Goal: Task Accomplishment & Management: Use online tool/utility

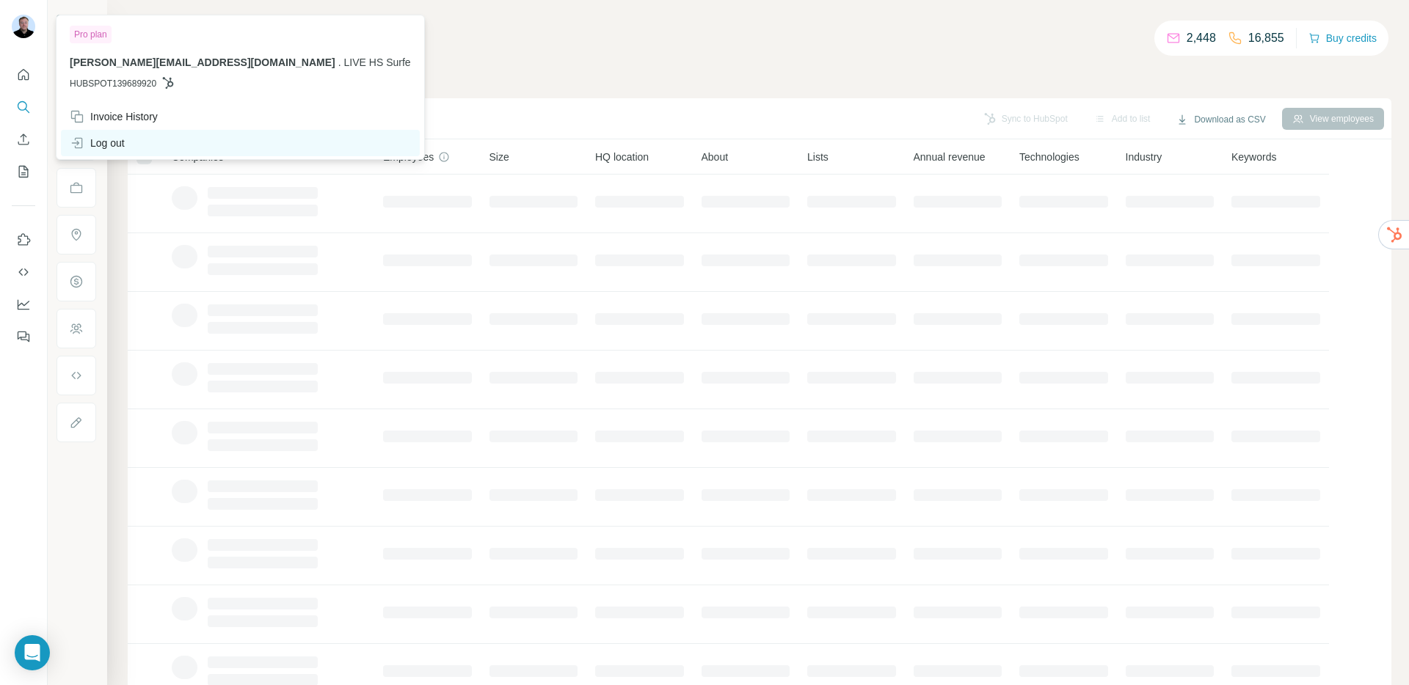
click at [95, 139] on div "Log out" at bounding box center [97, 143] width 55 height 15
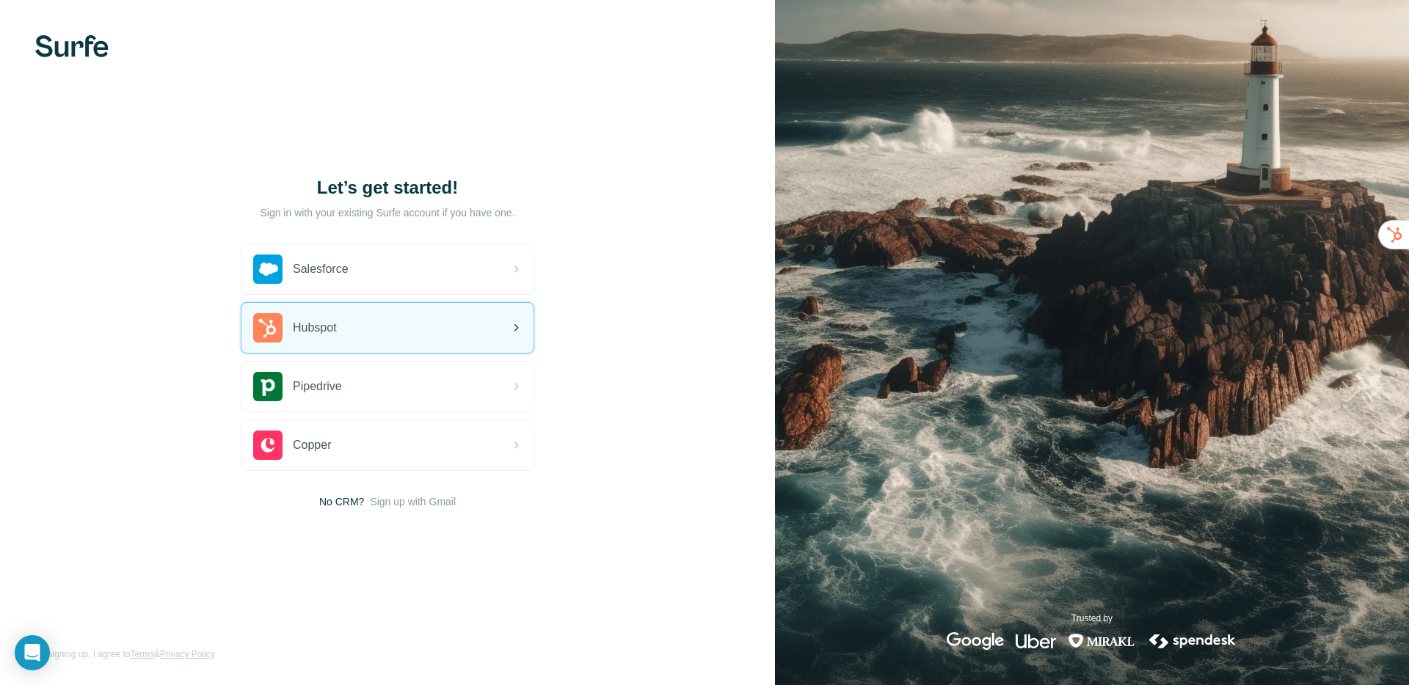
click at [321, 317] on div "Hubspot" at bounding box center [295, 327] width 84 height 29
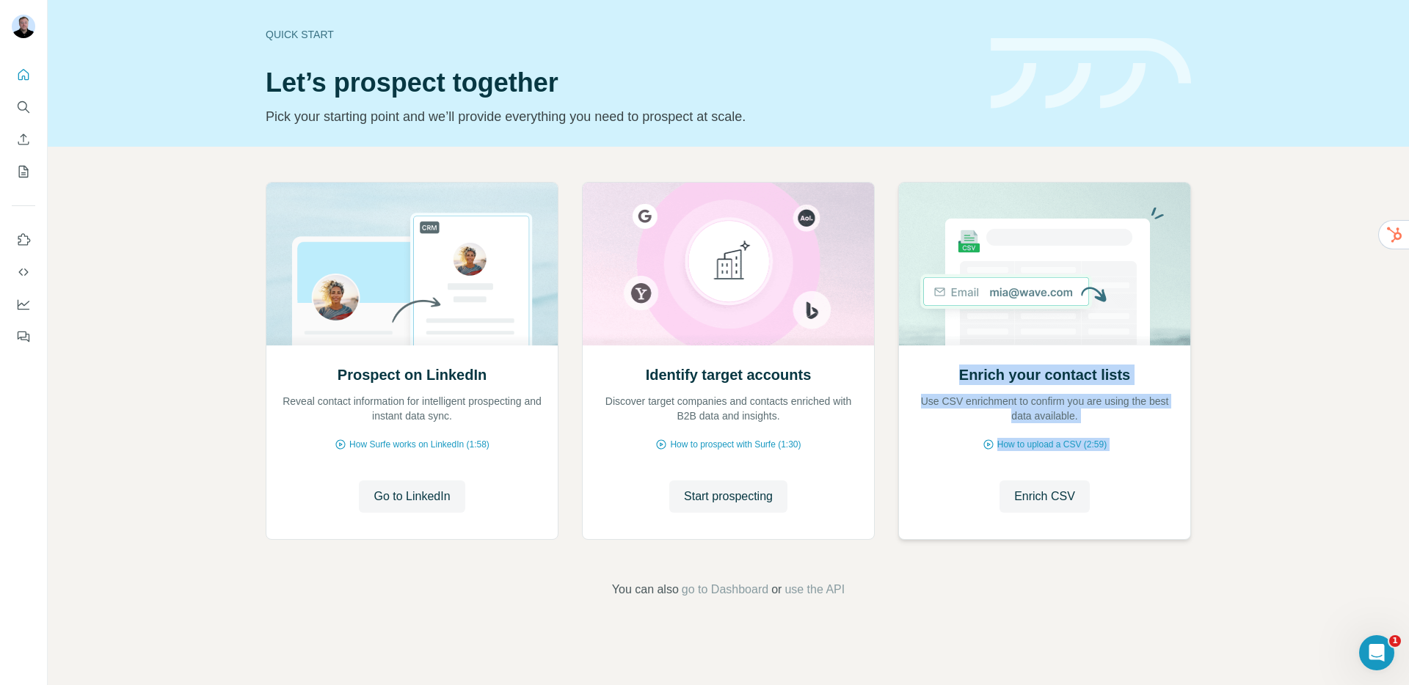
drag, startPoint x: 962, startPoint y: 373, endPoint x: 1125, endPoint y: 484, distance: 197.0
click at [1125, 484] on div "Enrich your contact lists Use CSV enrichment to confirm you are using the best …" at bounding box center [1044, 441] width 291 height 195
click at [1043, 499] on span "Enrich CSV" at bounding box center [1044, 497] width 61 height 18
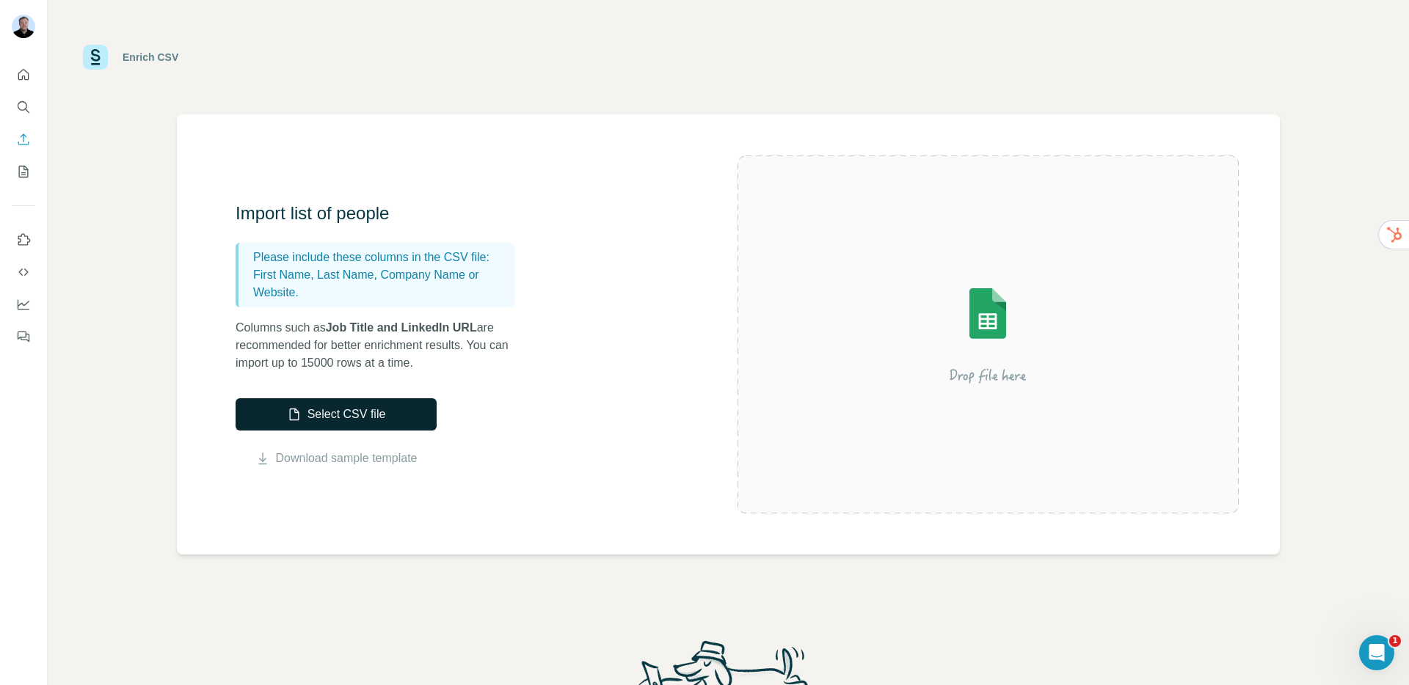
click at [339, 415] on button "Select CSV file" at bounding box center [336, 414] width 201 height 32
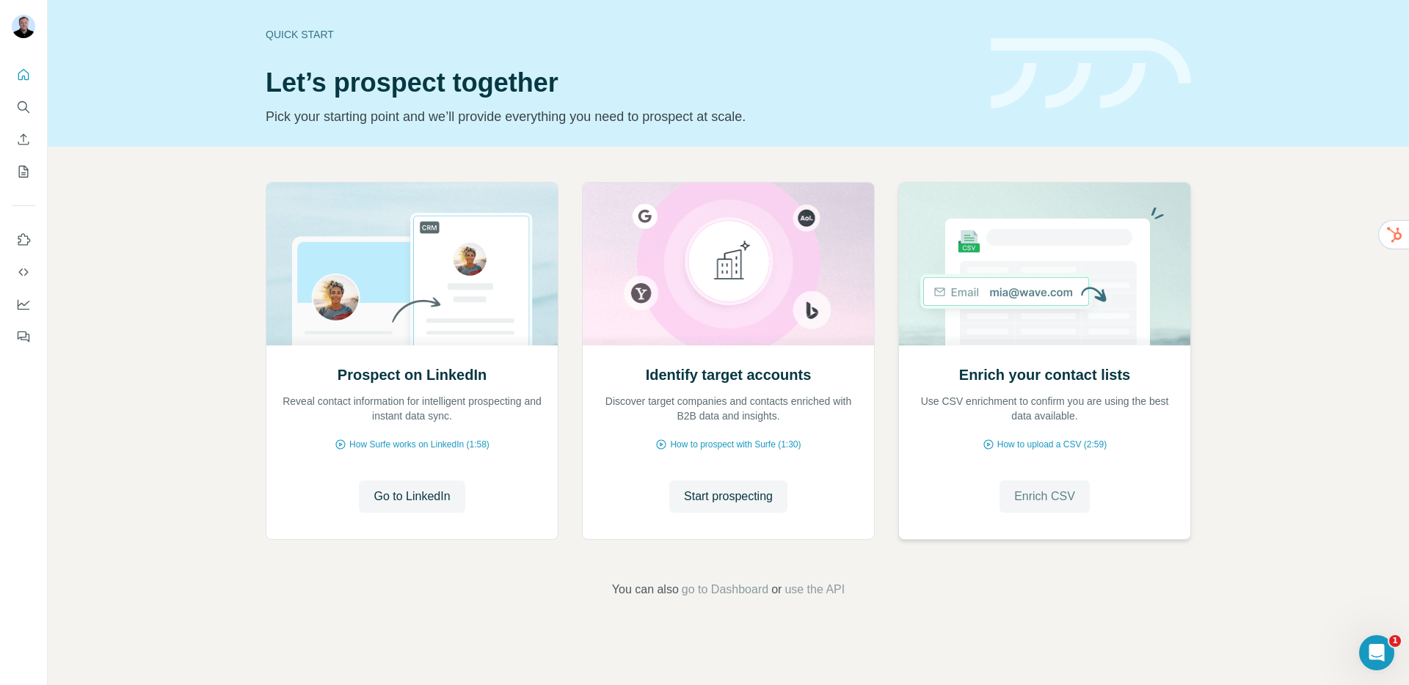
click at [1064, 500] on span "Enrich CSV" at bounding box center [1044, 497] width 61 height 18
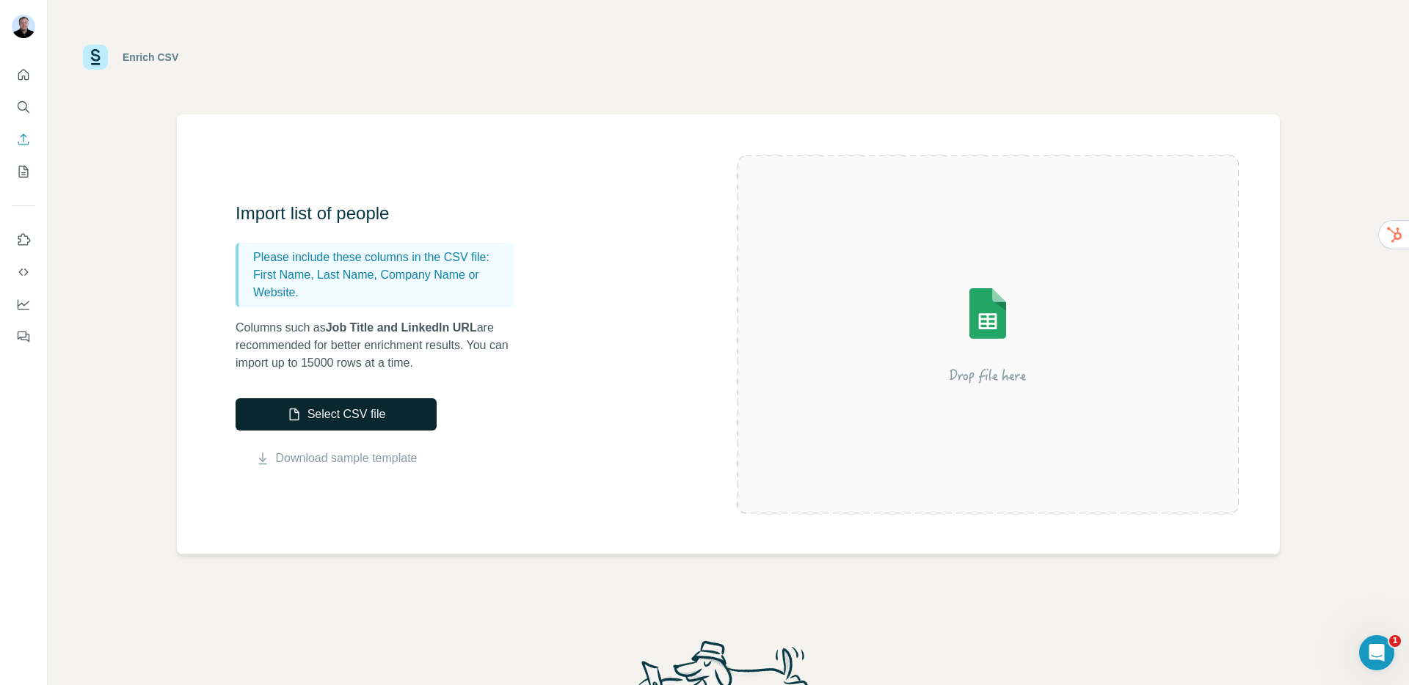
click at [335, 421] on button "Select CSV file" at bounding box center [336, 414] width 201 height 32
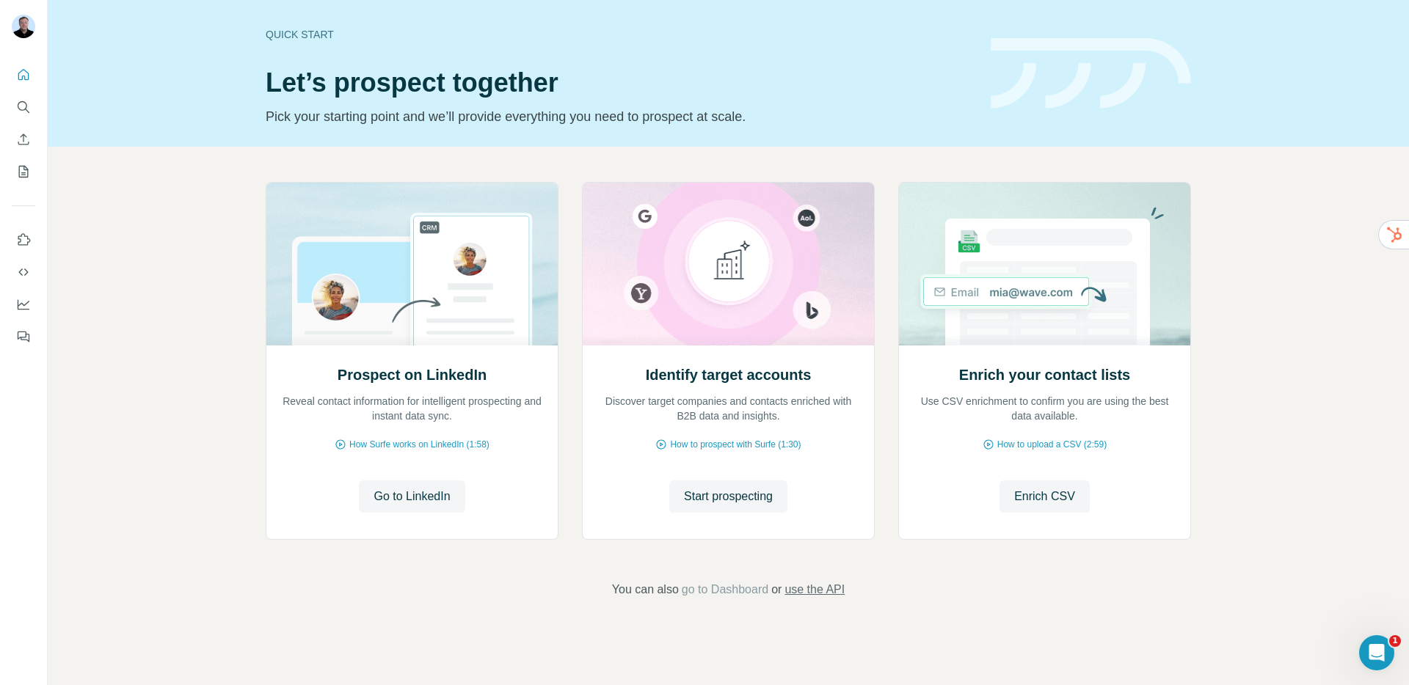
click at [808, 583] on span "use the API" at bounding box center [814, 590] width 60 height 18
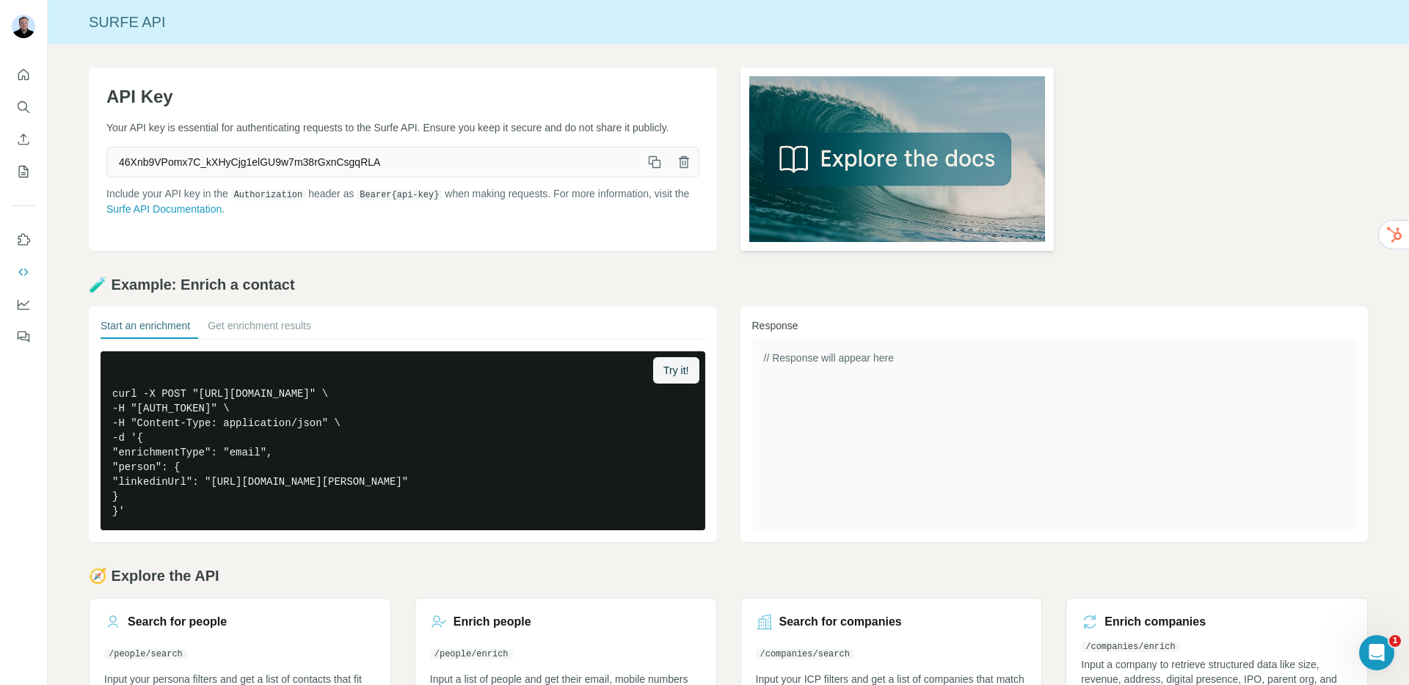
click at [845, 154] on img at bounding box center [897, 159] width 314 height 183
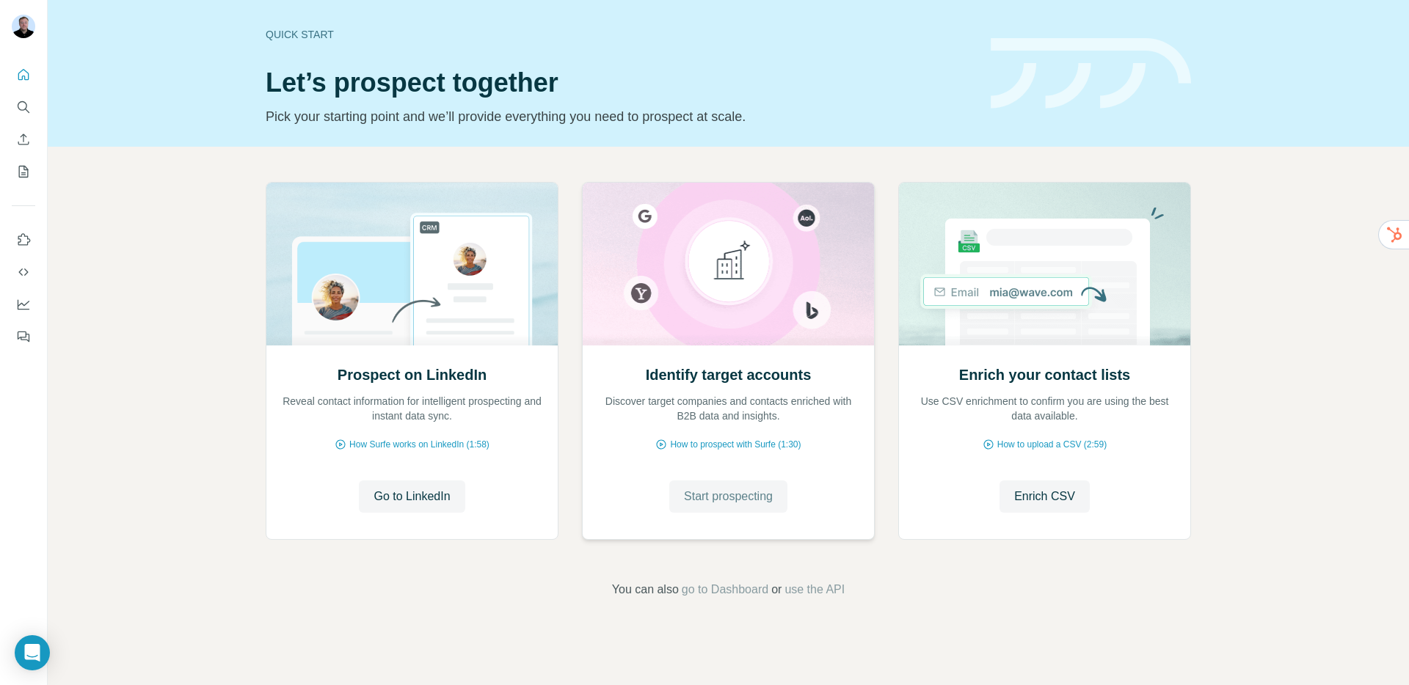
click at [733, 491] on span "Start prospecting" at bounding box center [728, 497] width 89 height 18
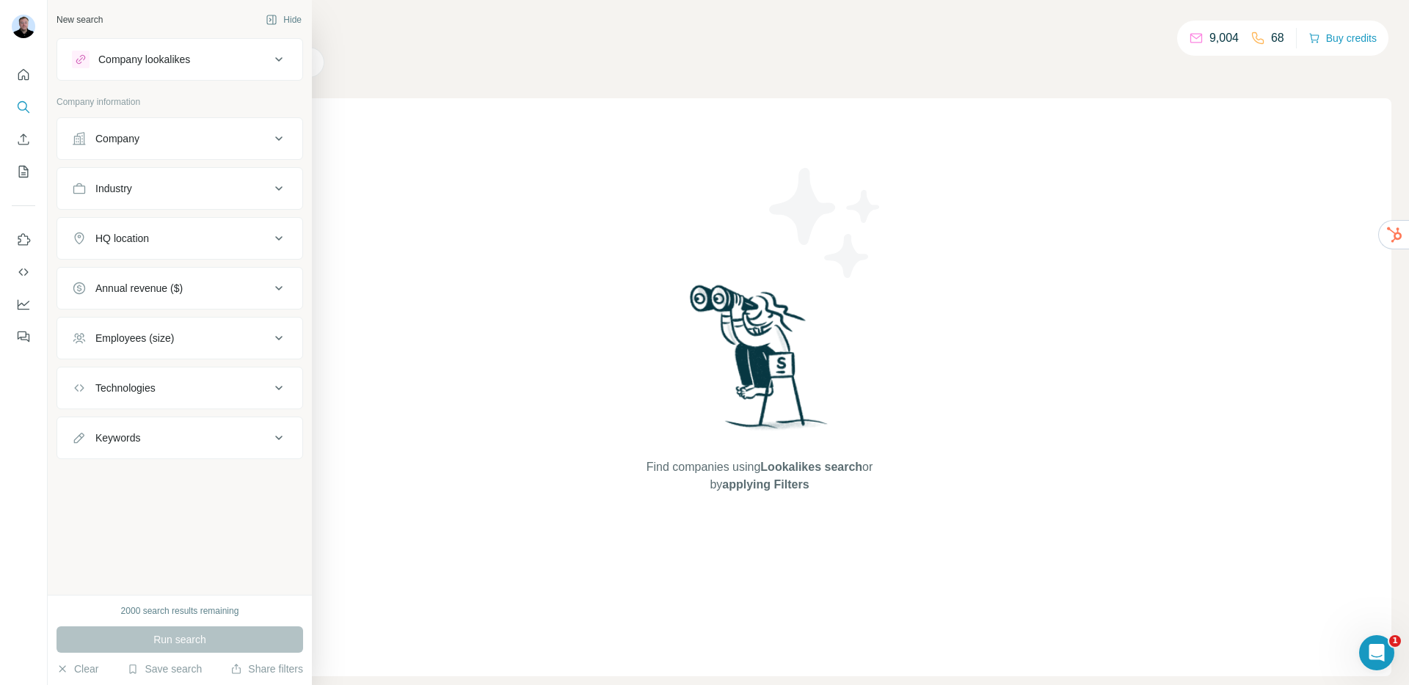
click at [188, 57] on div "Company lookalikes" at bounding box center [144, 59] width 92 height 15
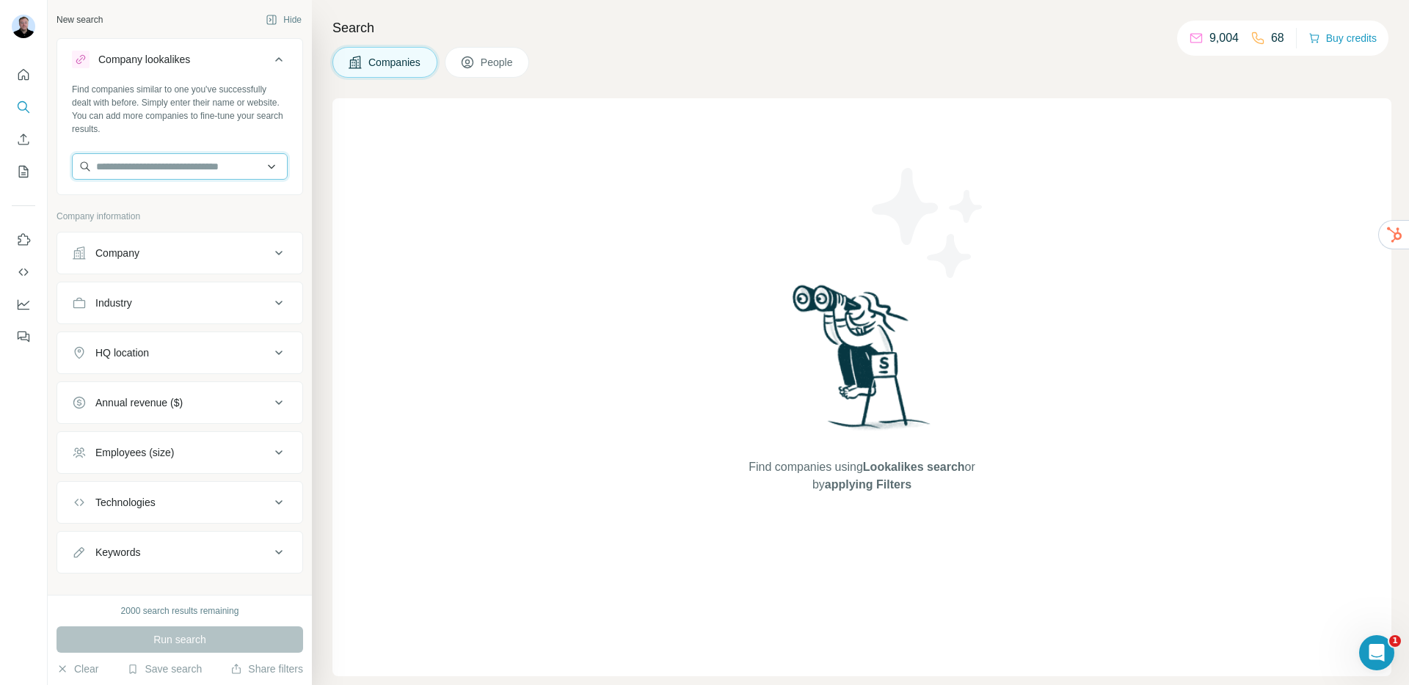
click at [144, 165] on input "text" at bounding box center [180, 166] width 216 height 26
click at [187, 246] on div "Company" at bounding box center [171, 253] width 198 height 15
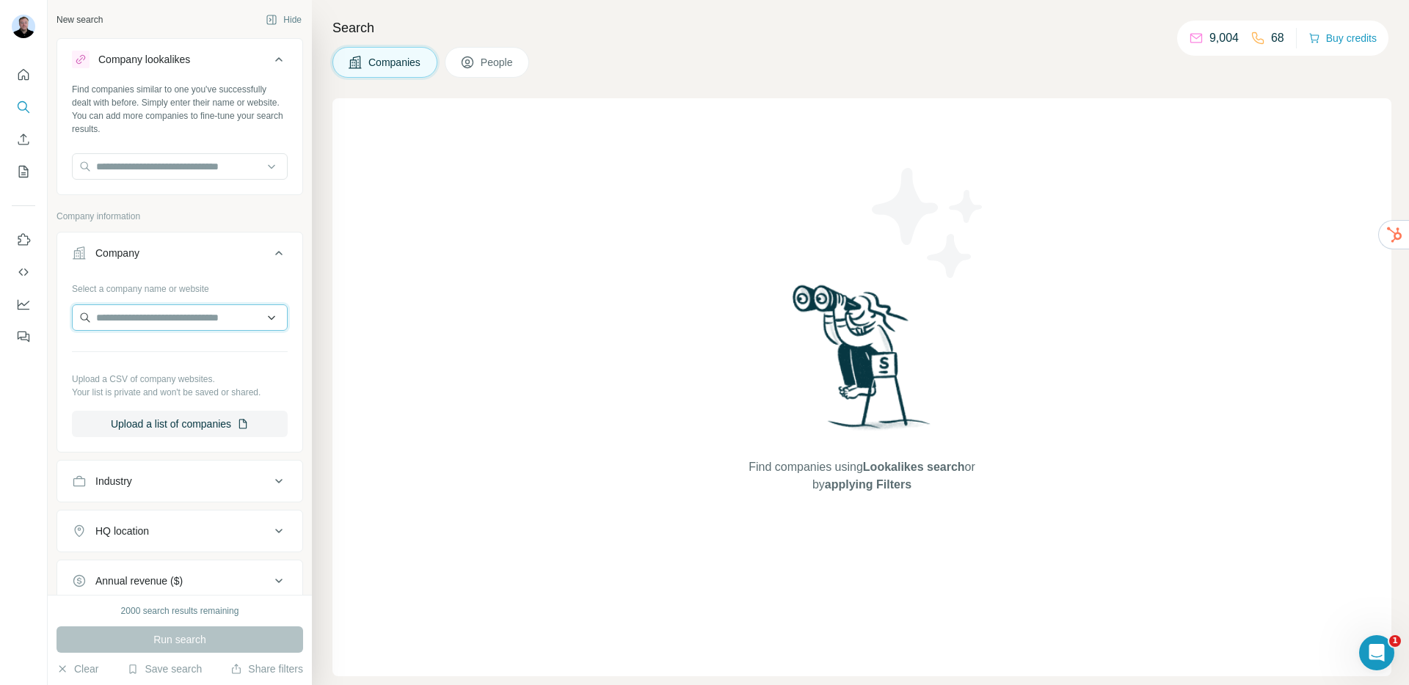
click at [148, 321] on input "text" at bounding box center [180, 318] width 216 height 26
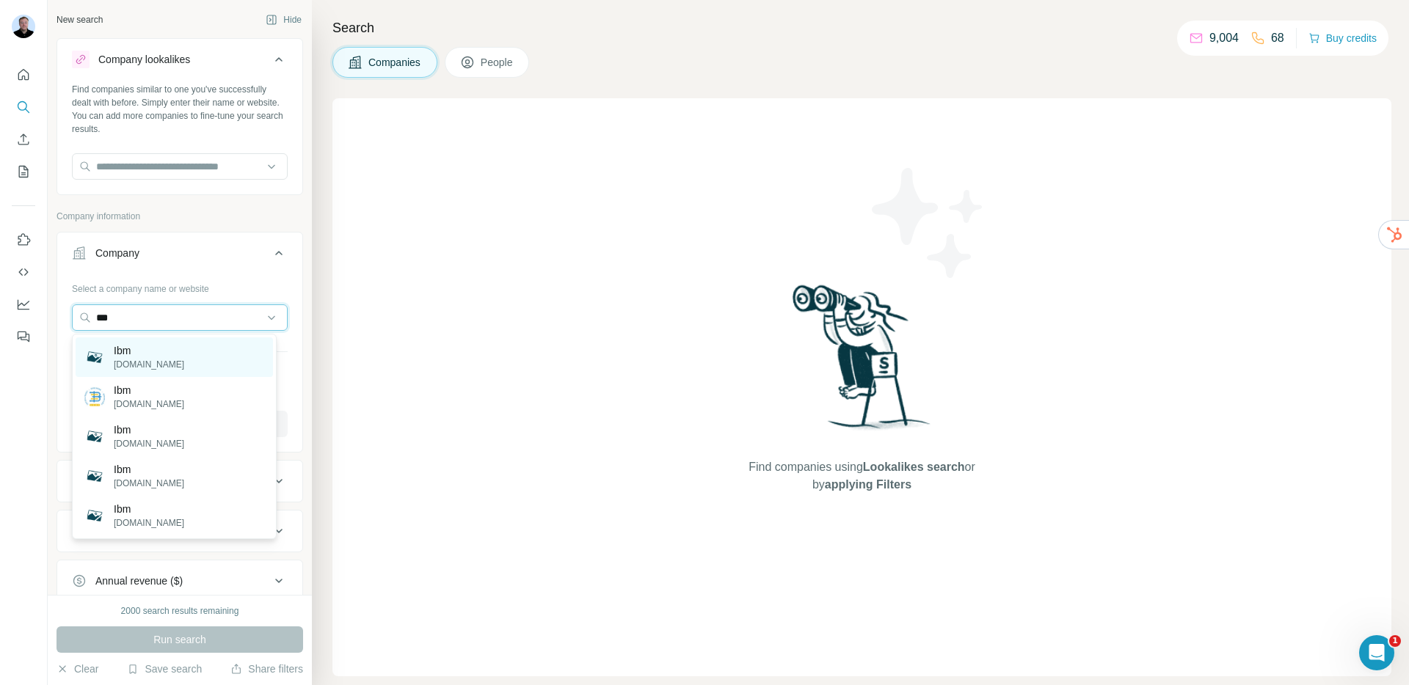
type input "***"
click at [173, 357] on div "Ibm ibm.com" at bounding box center [174, 358] width 197 height 40
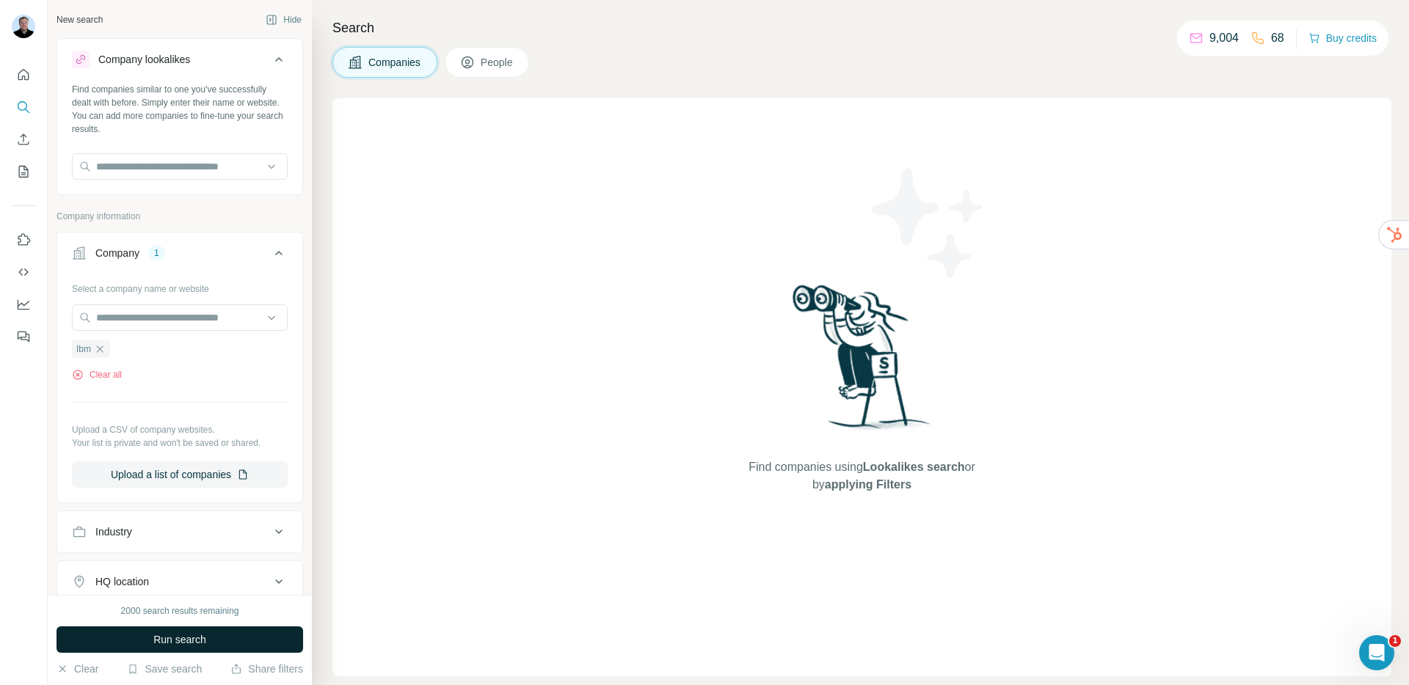
click at [169, 648] on button "Run search" at bounding box center [179, 640] width 247 height 26
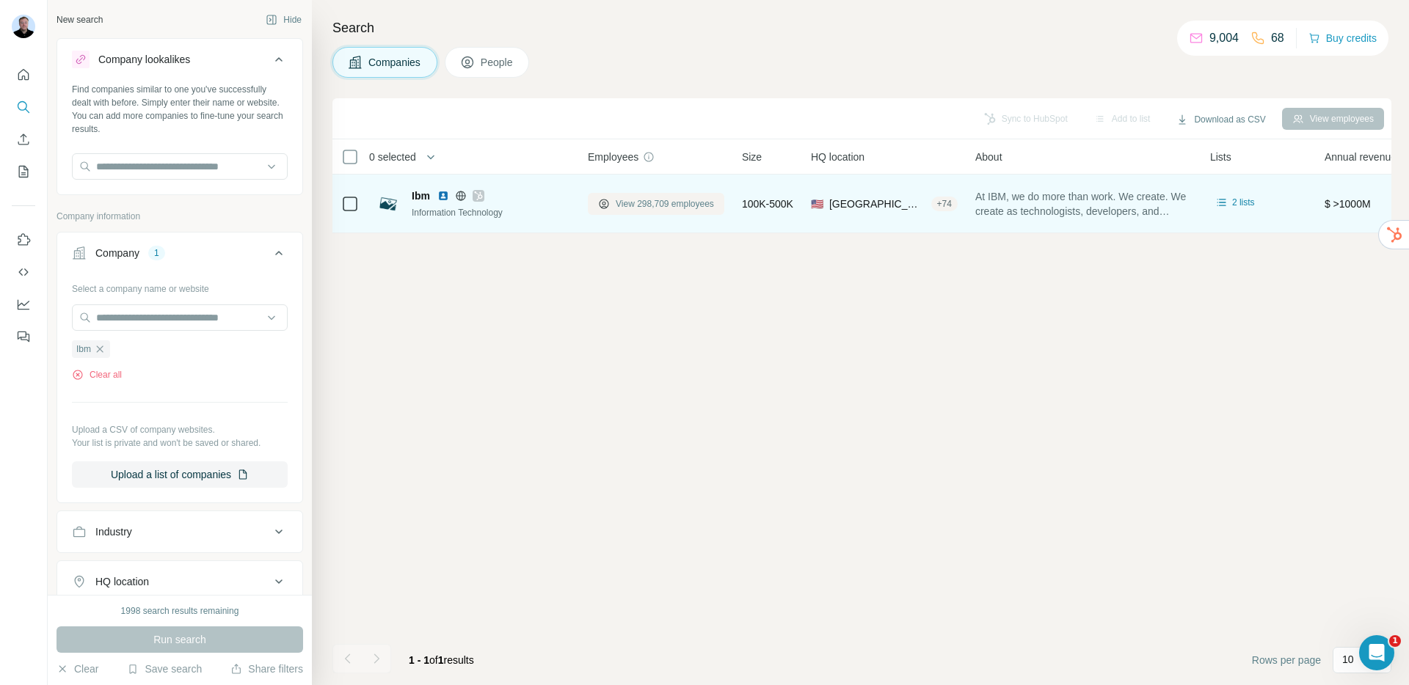
click at [651, 203] on span "View 298,709 employees" at bounding box center [665, 203] width 98 height 13
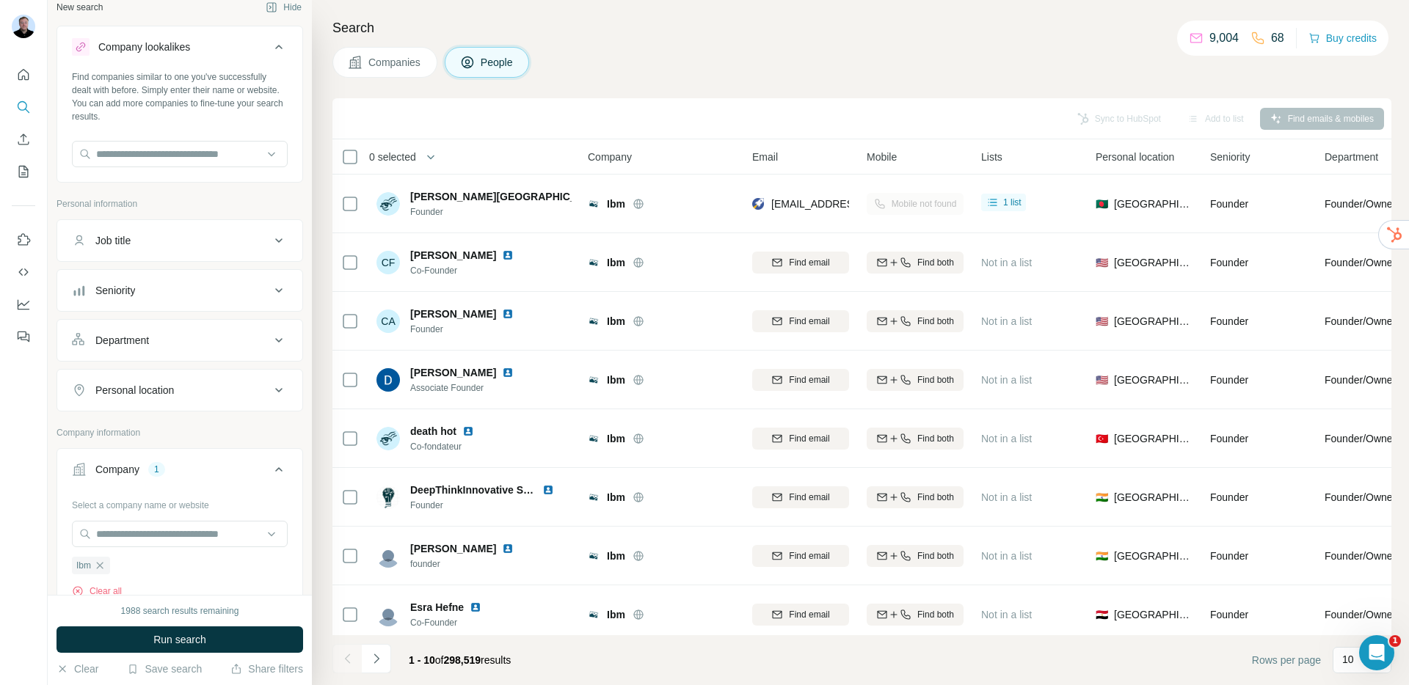
scroll to position [13, 0]
click at [183, 291] on div "Seniority" at bounding box center [171, 289] width 198 height 15
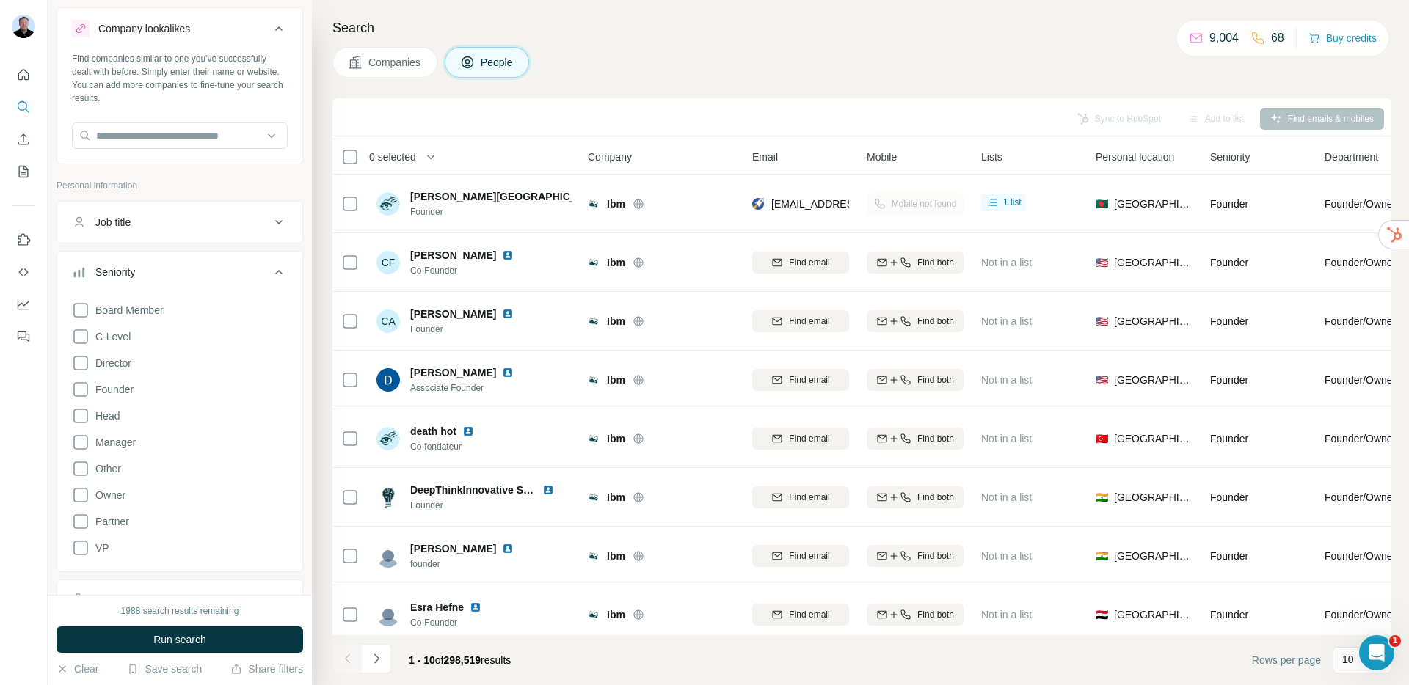
click at [169, 222] on div "Job title" at bounding box center [171, 222] width 198 height 15
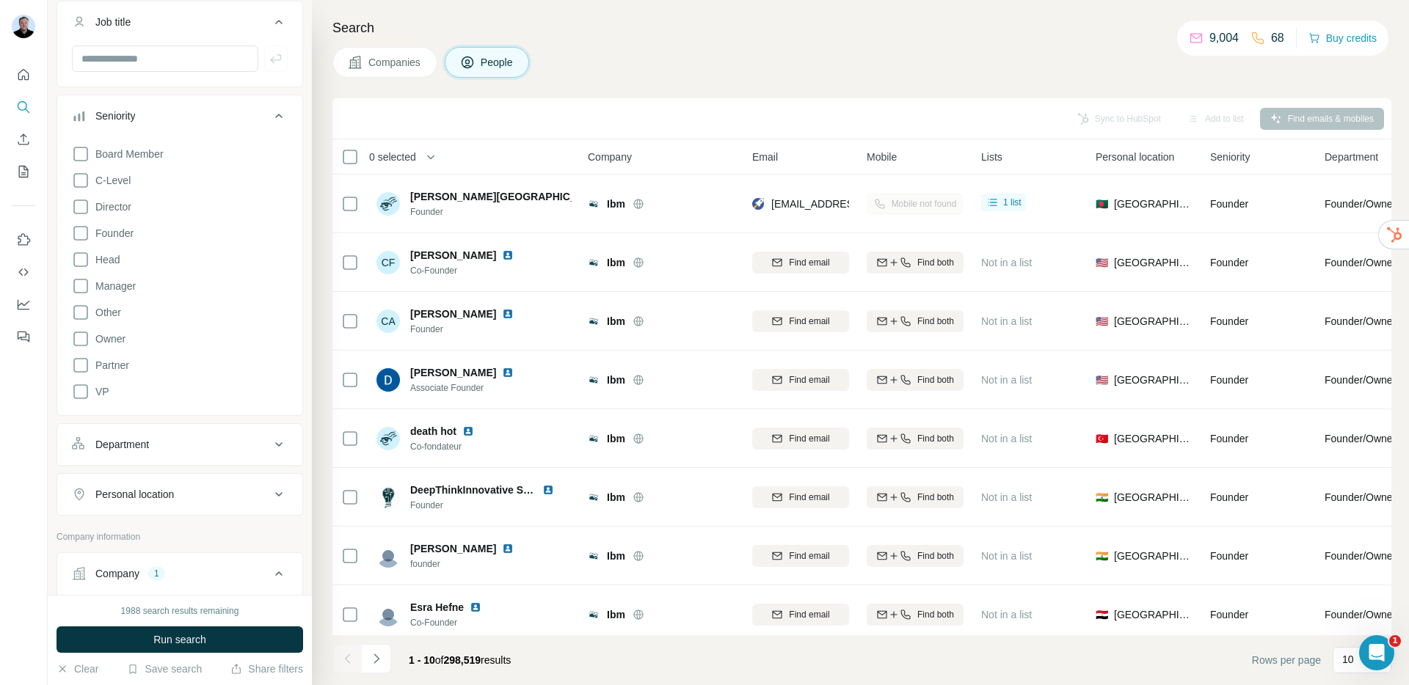
scroll to position [388, 0]
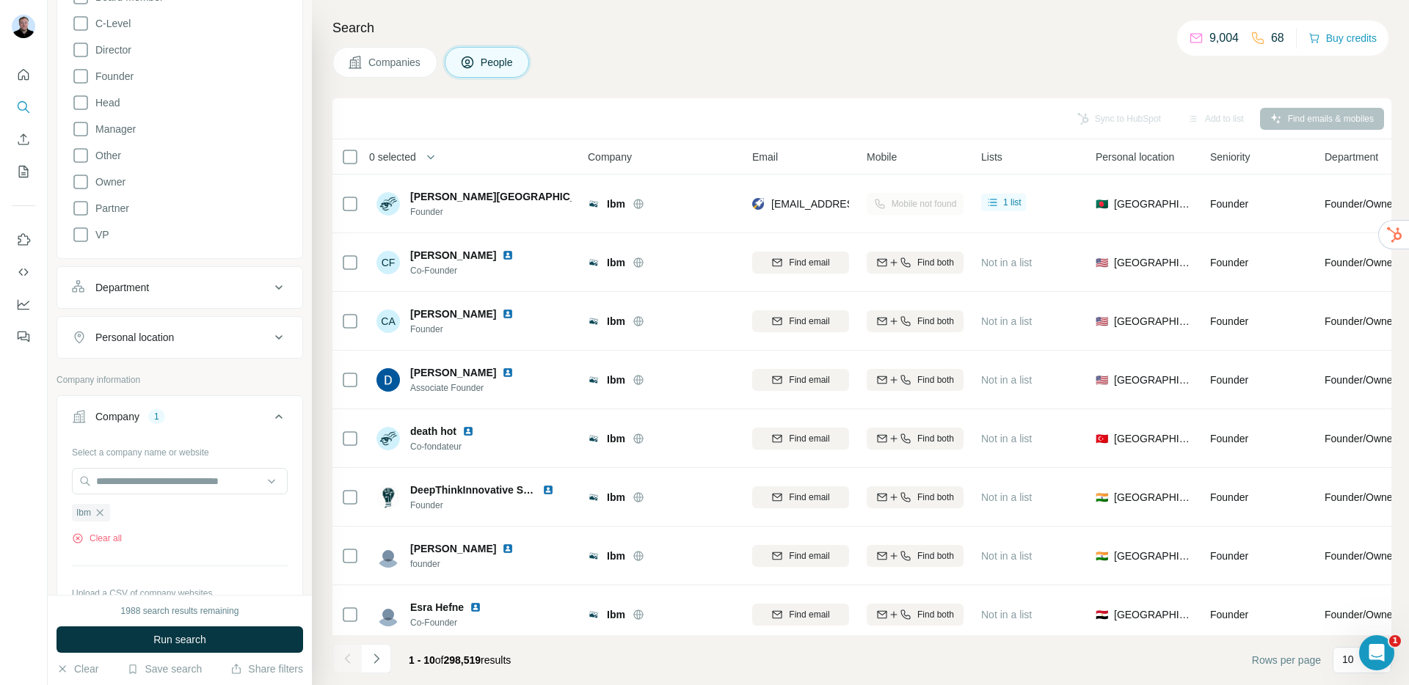
click at [162, 288] on div "Department" at bounding box center [171, 287] width 198 height 15
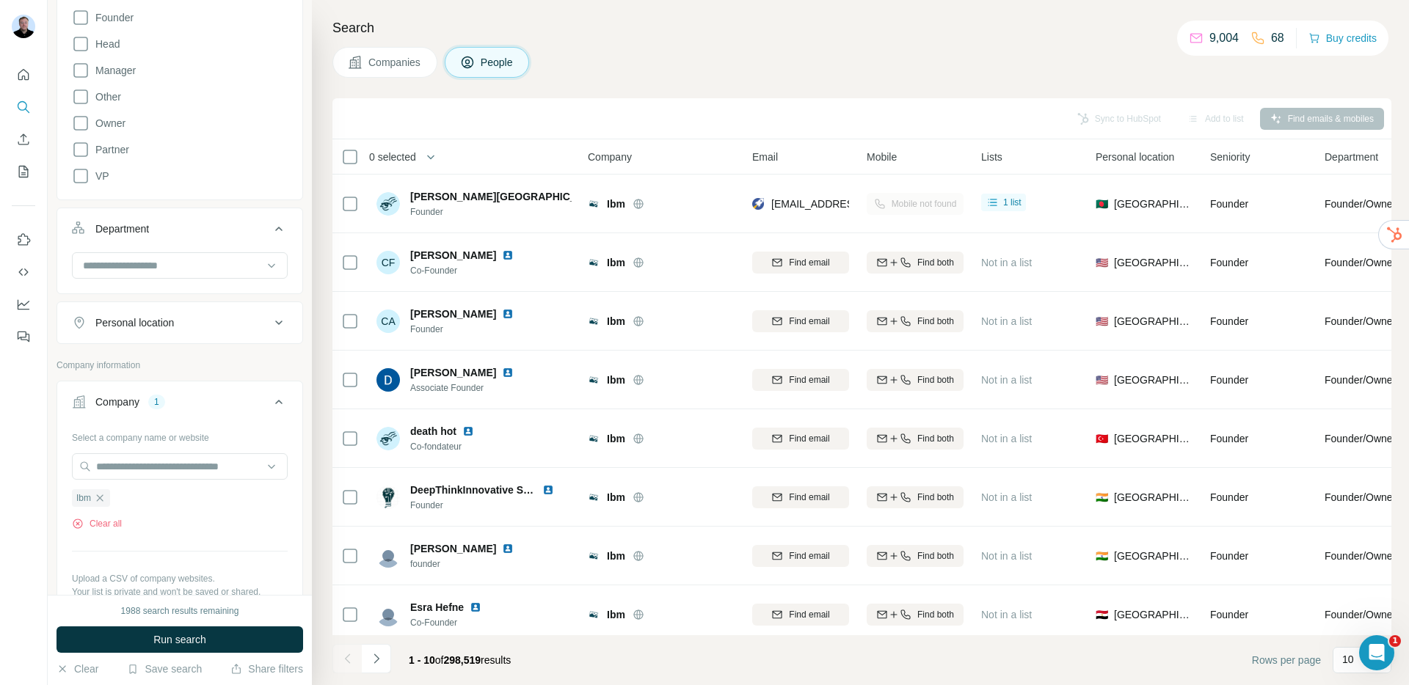
scroll to position [825, 0]
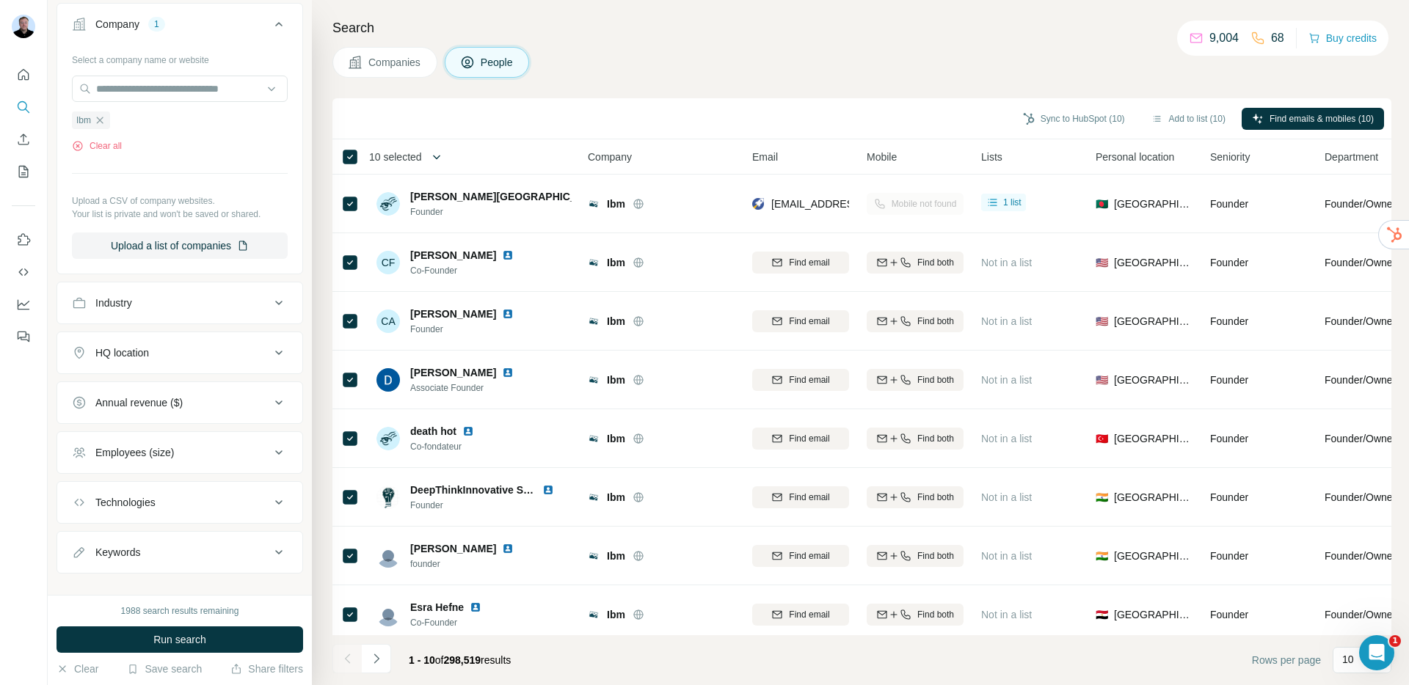
click at [437, 157] on icon "button" at bounding box center [436, 157] width 15 height 15
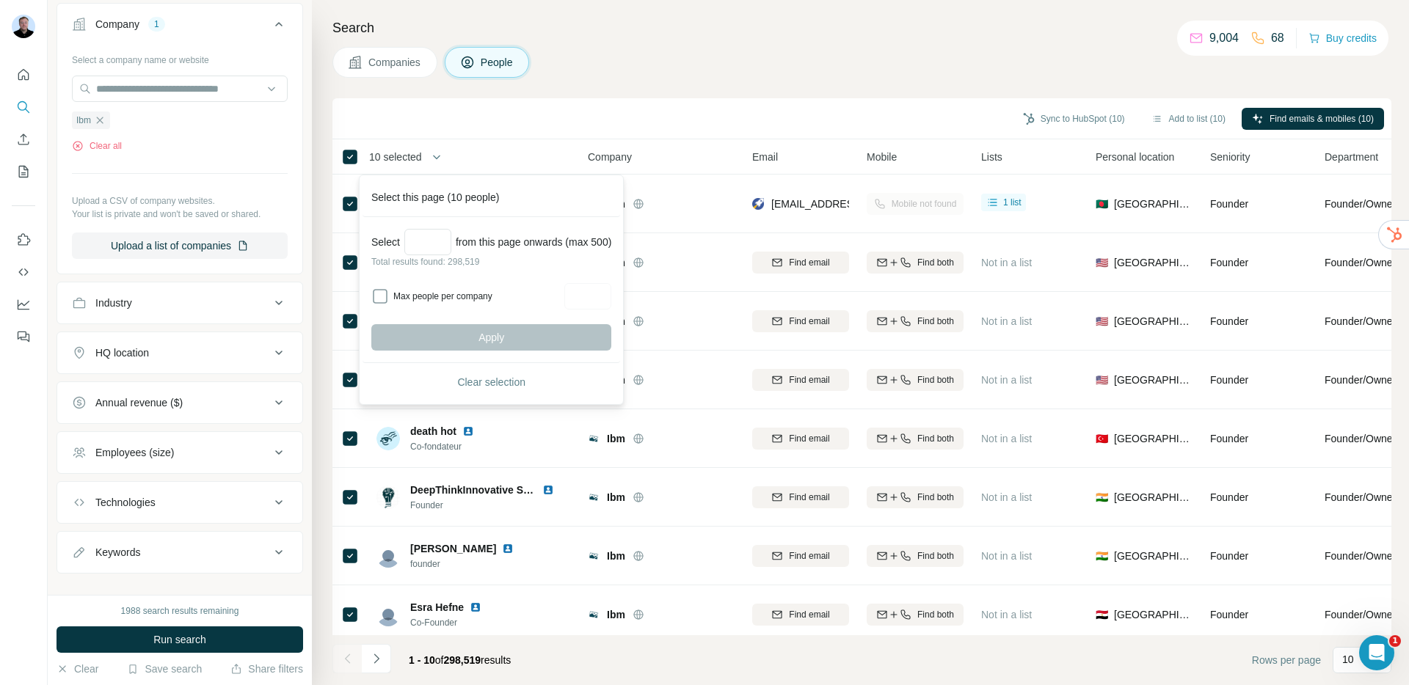
click at [602, 116] on div "Sync to HubSpot (10) Add to list (10) Find emails & mobiles (10)" at bounding box center [862, 119] width 1044 height 26
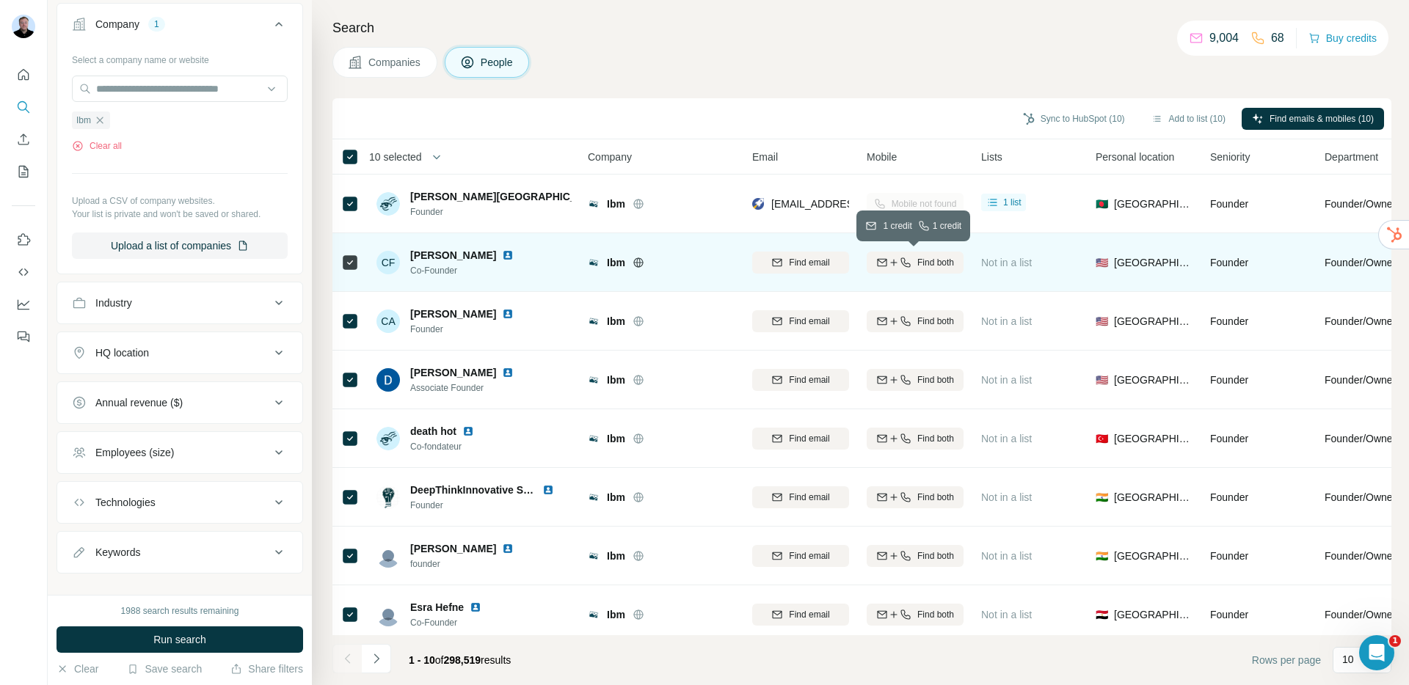
click at [922, 263] on span "Find both" at bounding box center [935, 262] width 37 height 13
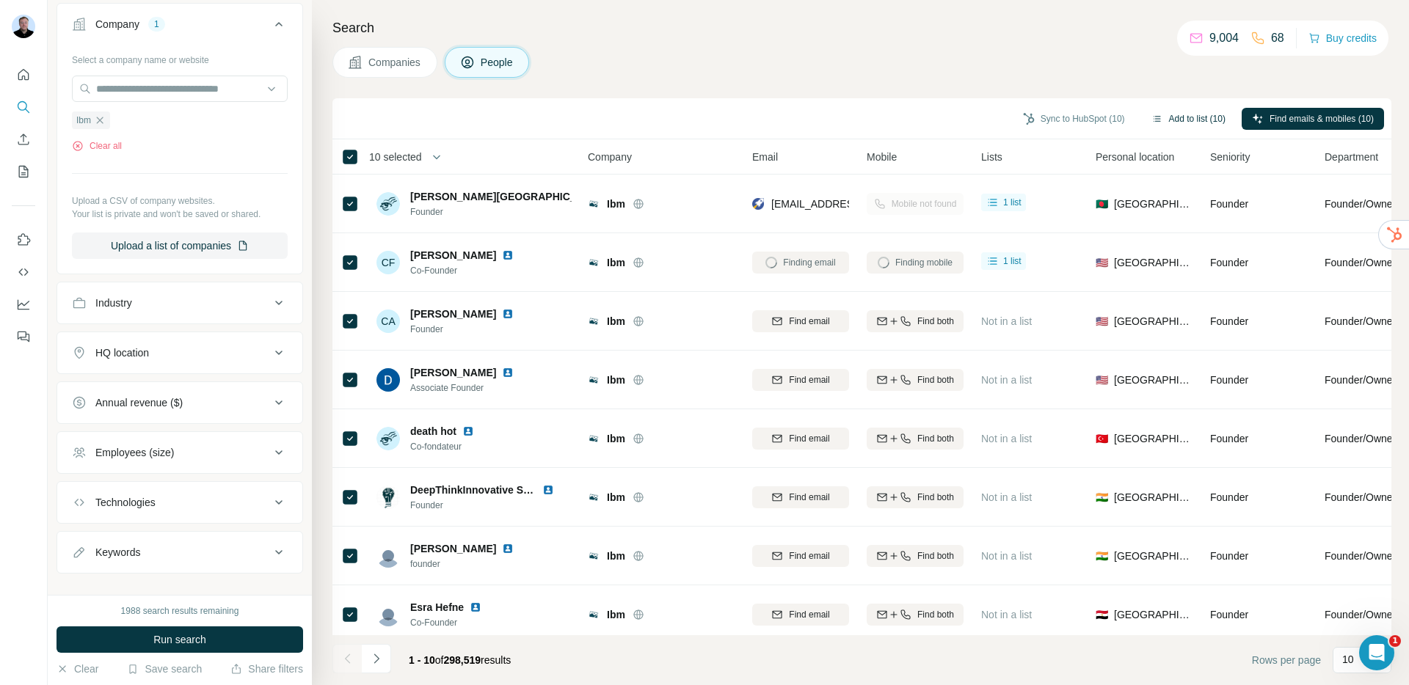
click at [1175, 118] on button "Add to list (10)" at bounding box center [1188, 119] width 95 height 22
click at [1171, 118] on button "Add to list (10)" at bounding box center [1188, 119] width 95 height 22
click at [1172, 118] on button "Add to list (10)" at bounding box center [1188, 119] width 95 height 22
click at [1173, 118] on button "Add to list (10)" at bounding box center [1188, 119] width 95 height 22
click at [1174, 118] on button "Add to list (10)" at bounding box center [1188, 119] width 95 height 22
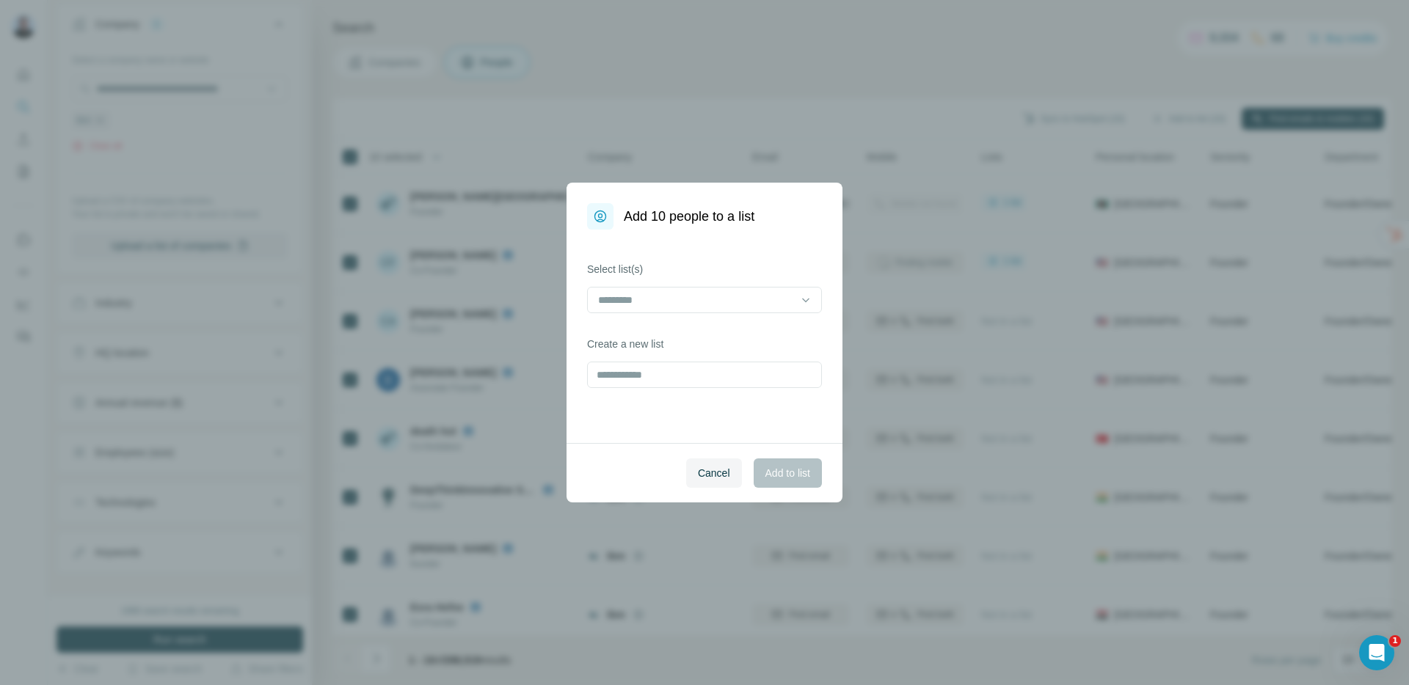
click at [1175, 117] on body "New search Hide Company lookalikes Find companies similar to one you've success…" at bounding box center [704, 342] width 1409 height 685
click at [701, 317] on div "Select list(s) Create a new list" at bounding box center [704, 337] width 276 height 214
click at [700, 310] on div at bounding box center [696, 300] width 198 height 25
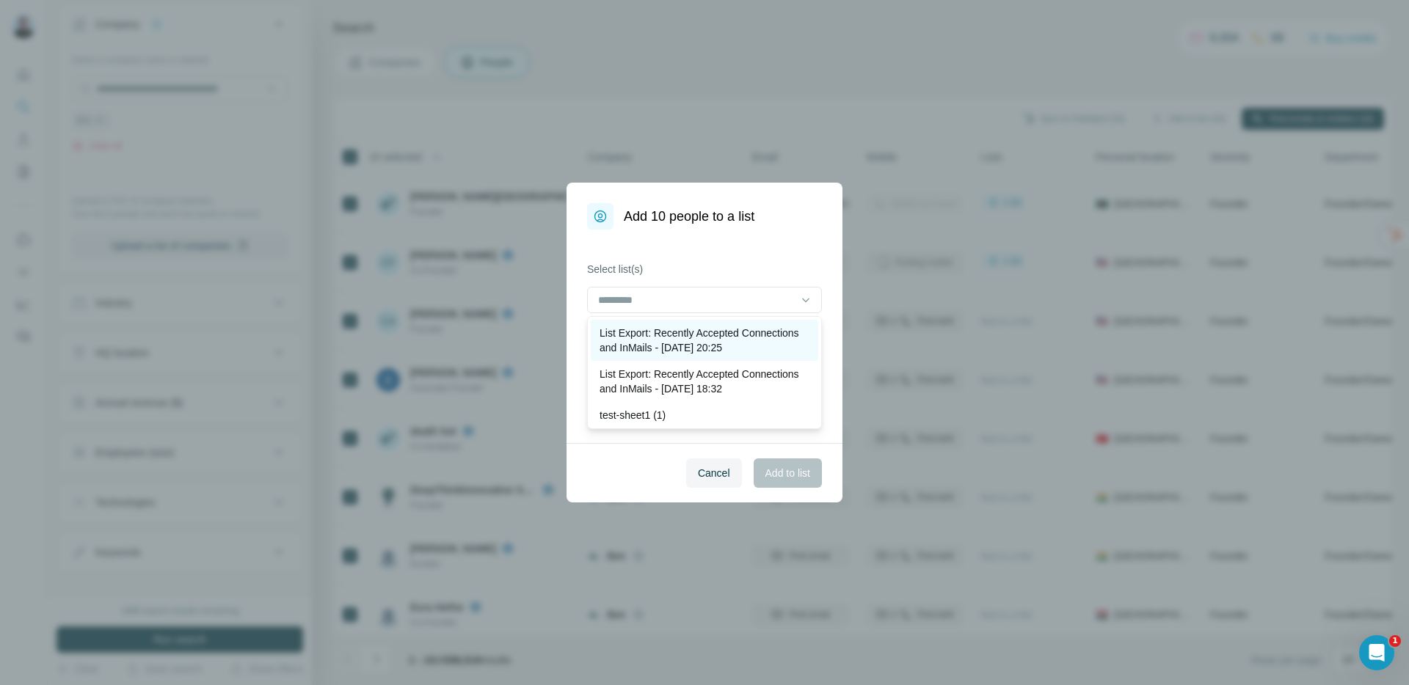
click at [683, 349] on p "List Export: Recently Accepted Connections and InMails - 28/08/2025 20:25" at bounding box center [704, 340] width 210 height 29
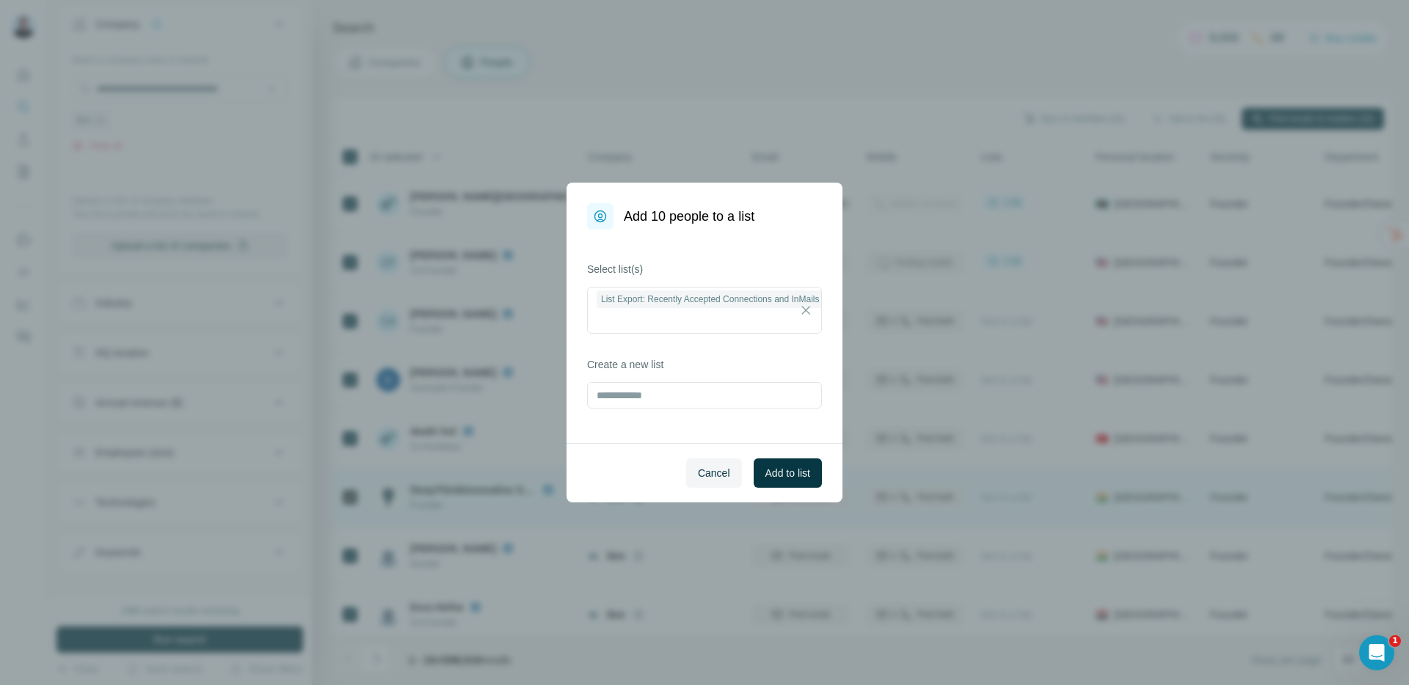
drag, startPoint x: 786, startPoint y: 473, endPoint x: 748, endPoint y: 479, distance: 38.6
click at [786, 473] on span "Add to list" at bounding box center [787, 473] width 45 height 15
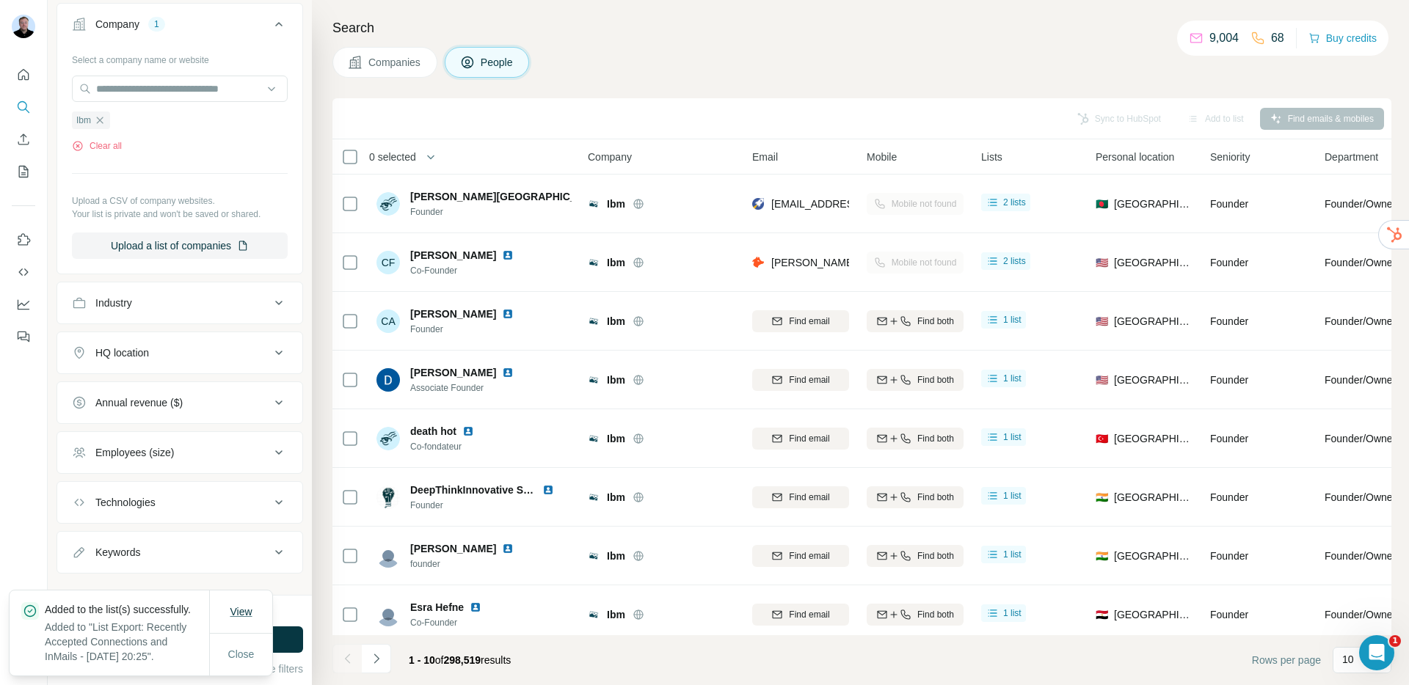
click at [222, 599] on button "View" at bounding box center [240, 612] width 43 height 26
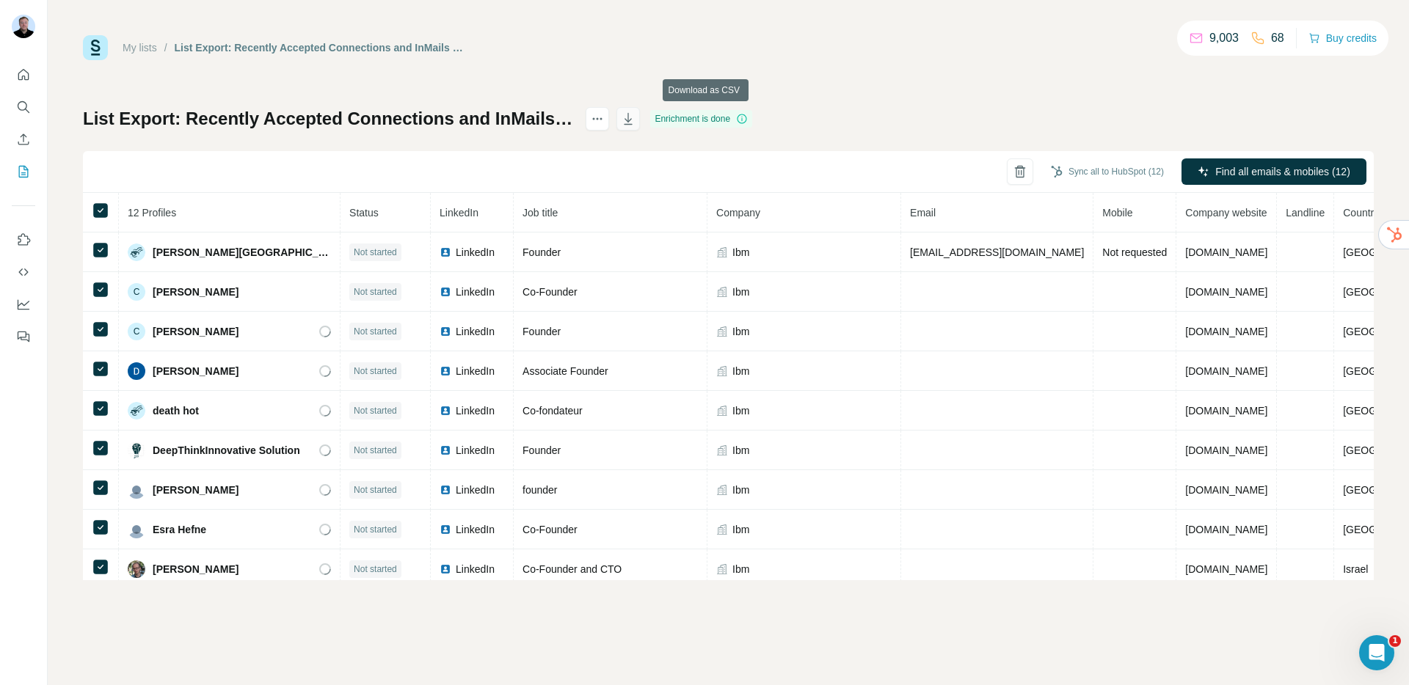
click at [635, 123] on icon "button" at bounding box center [628, 119] width 15 height 15
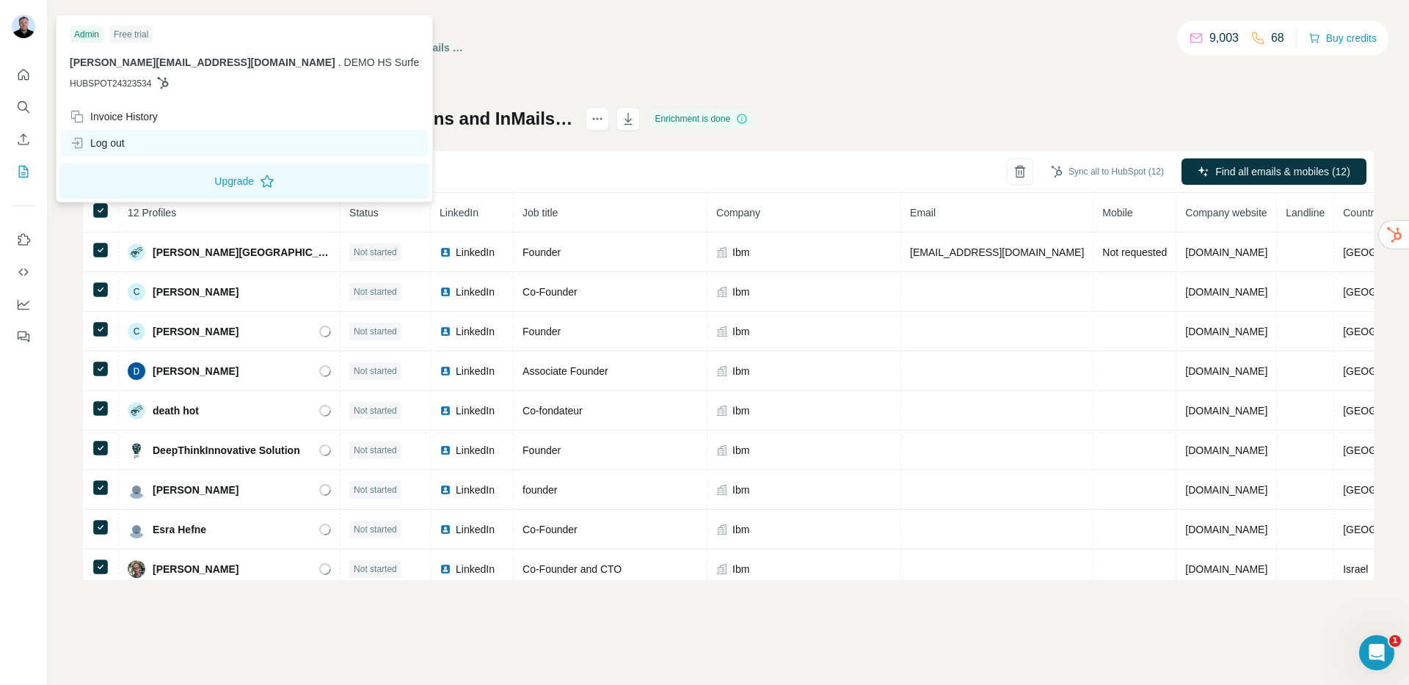
click at [95, 136] on div "Log out" at bounding box center [97, 143] width 55 height 15
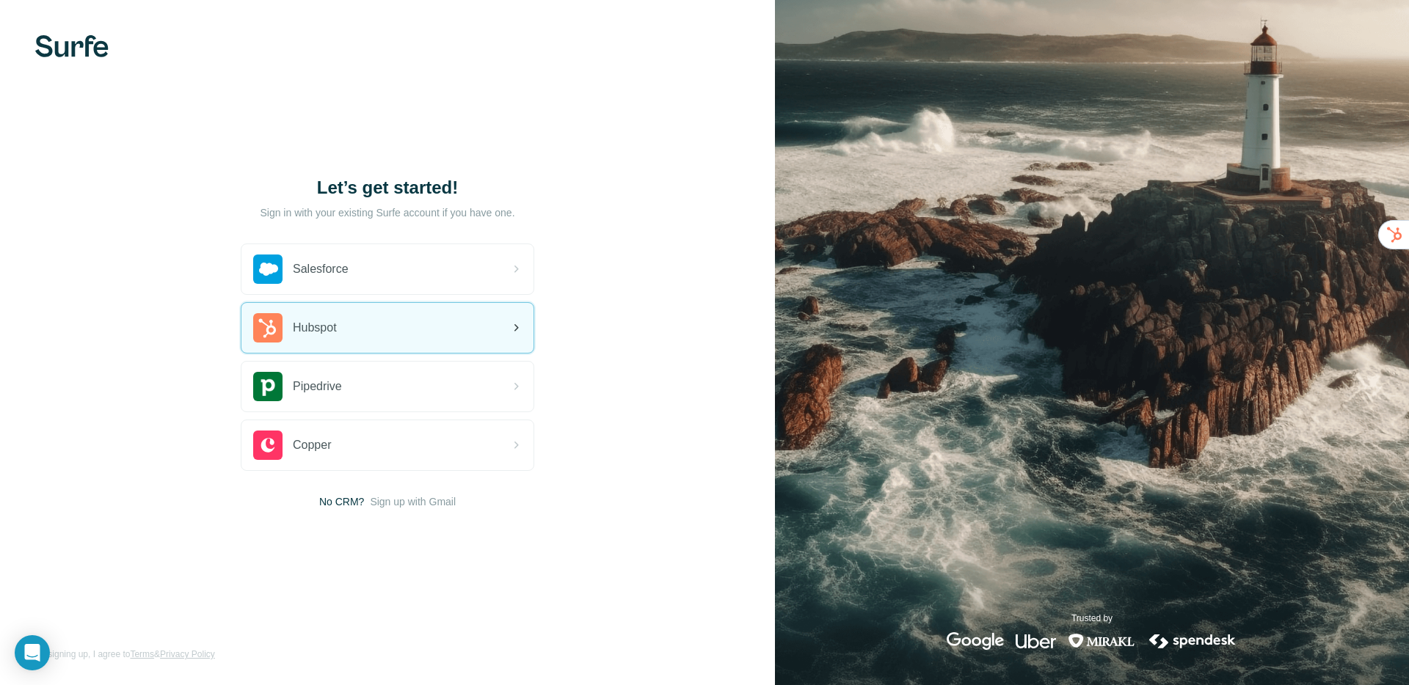
click at [333, 334] on span "Hubspot" at bounding box center [315, 328] width 44 height 18
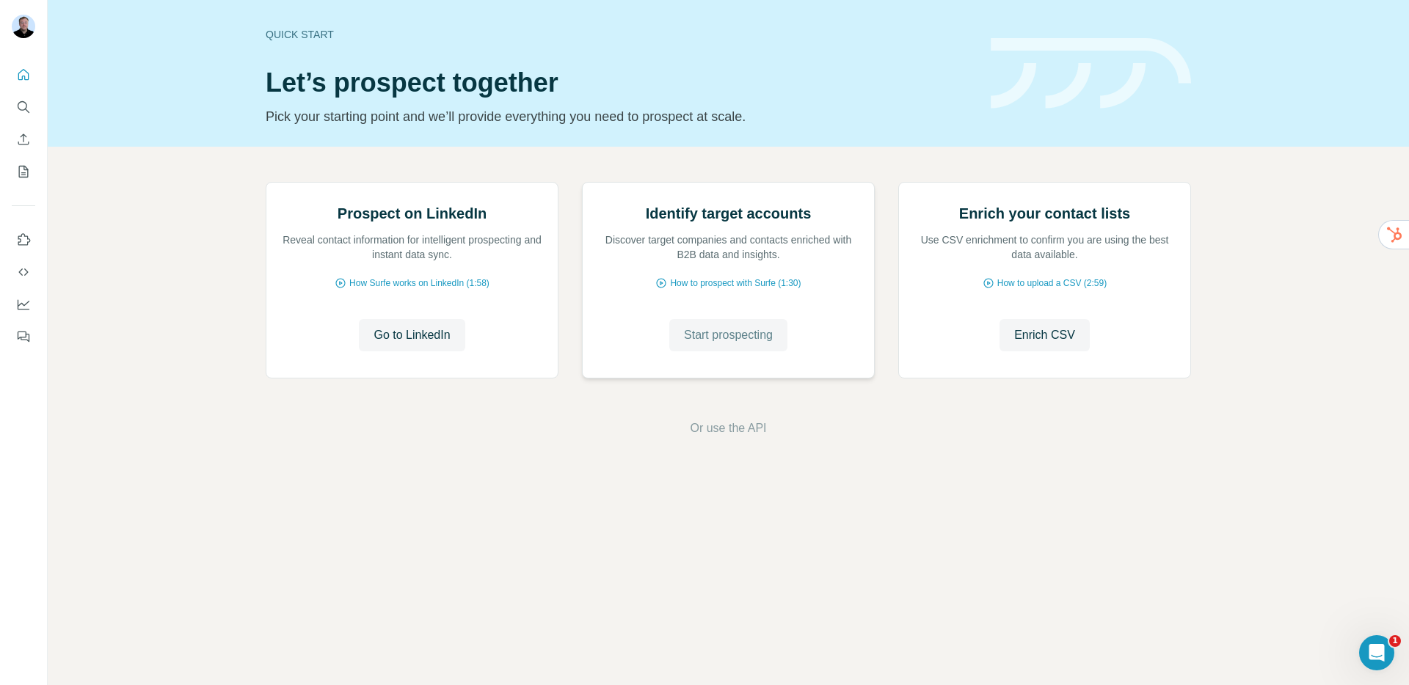
click at [725, 344] on span "Start prospecting" at bounding box center [728, 336] width 89 height 18
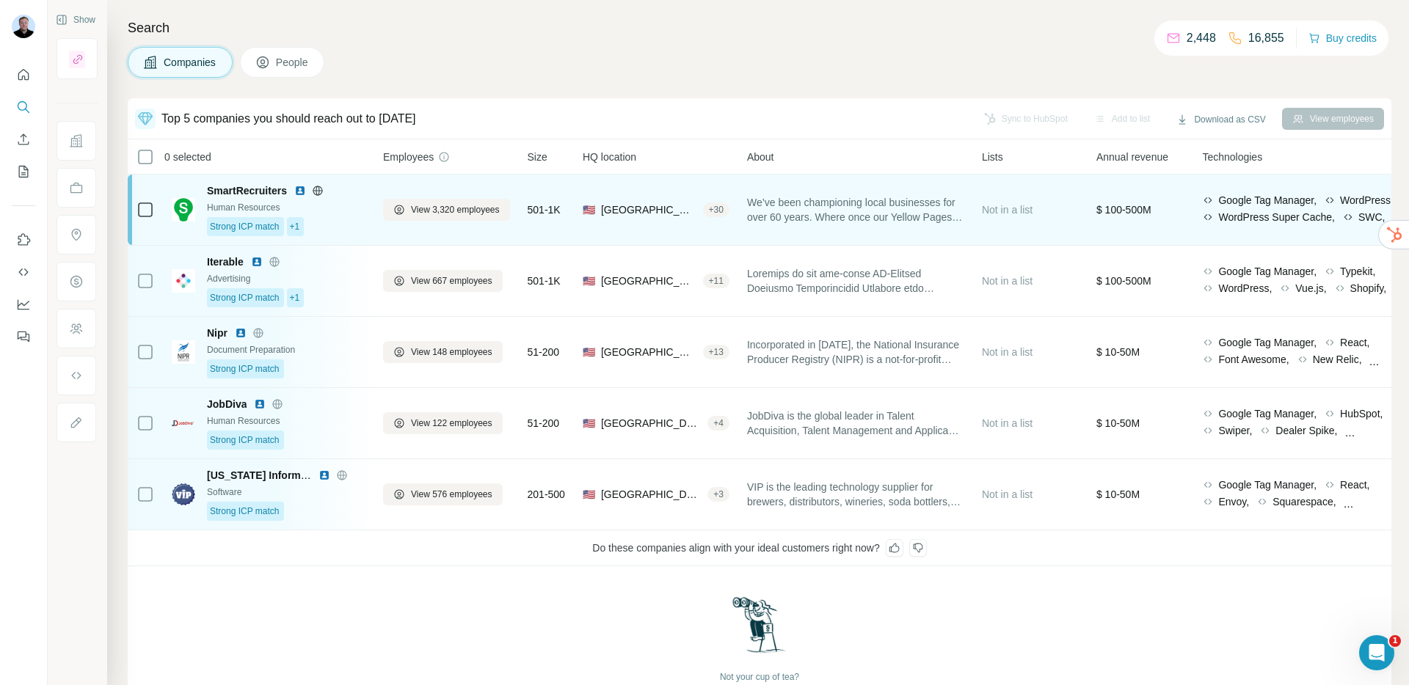
scroll to position [0, 10]
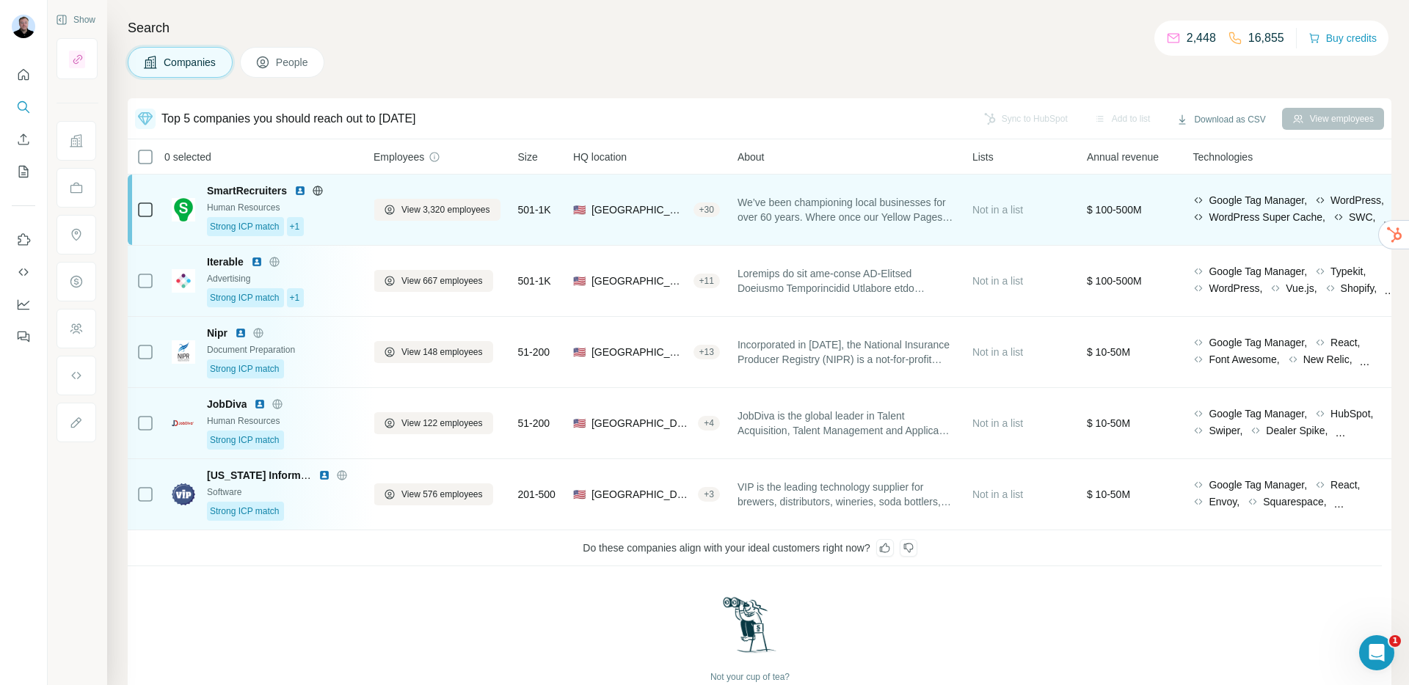
click at [798, 189] on div "We’ve been championing local businesses for over 60 years. Where once our Yello…" at bounding box center [845, 209] width 217 height 53
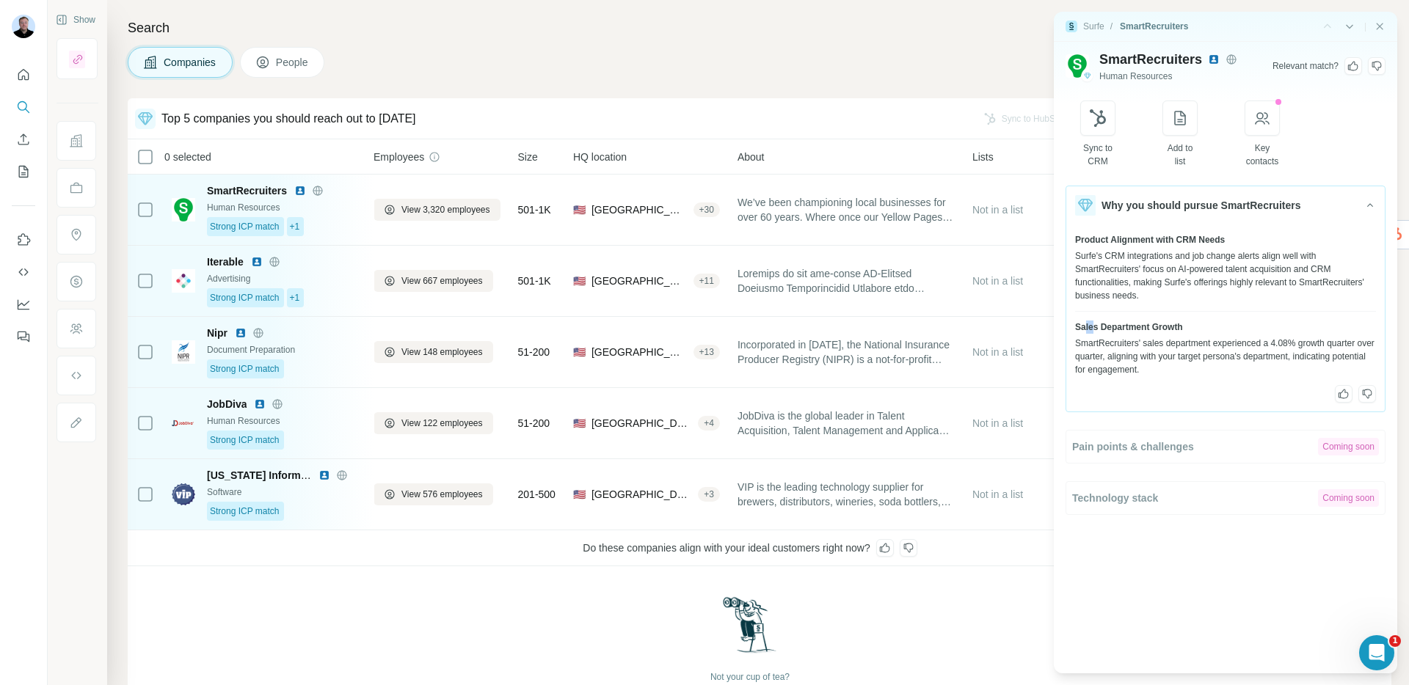
drag, startPoint x: 1084, startPoint y: 329, endPoint x: 1095, endPoint y: 330, distance: 10.3
click at [1095, 330] on span "Sales Department Growth" at bounding box center [1129, 327] width 108 height 13
drag, startPoint x: 1080, startPoint y: 329, endPoint x: 1192, endPoint y: 332, distance: 111.6
click at [1192, 332] on div "Sales Department Growth" at bounding box center [1225, 327] width 301 height 13
drag, startPoint x: 1082, startPoint y: 231, endPoint x: 1219, endPoint y: 241, distance: 137.6
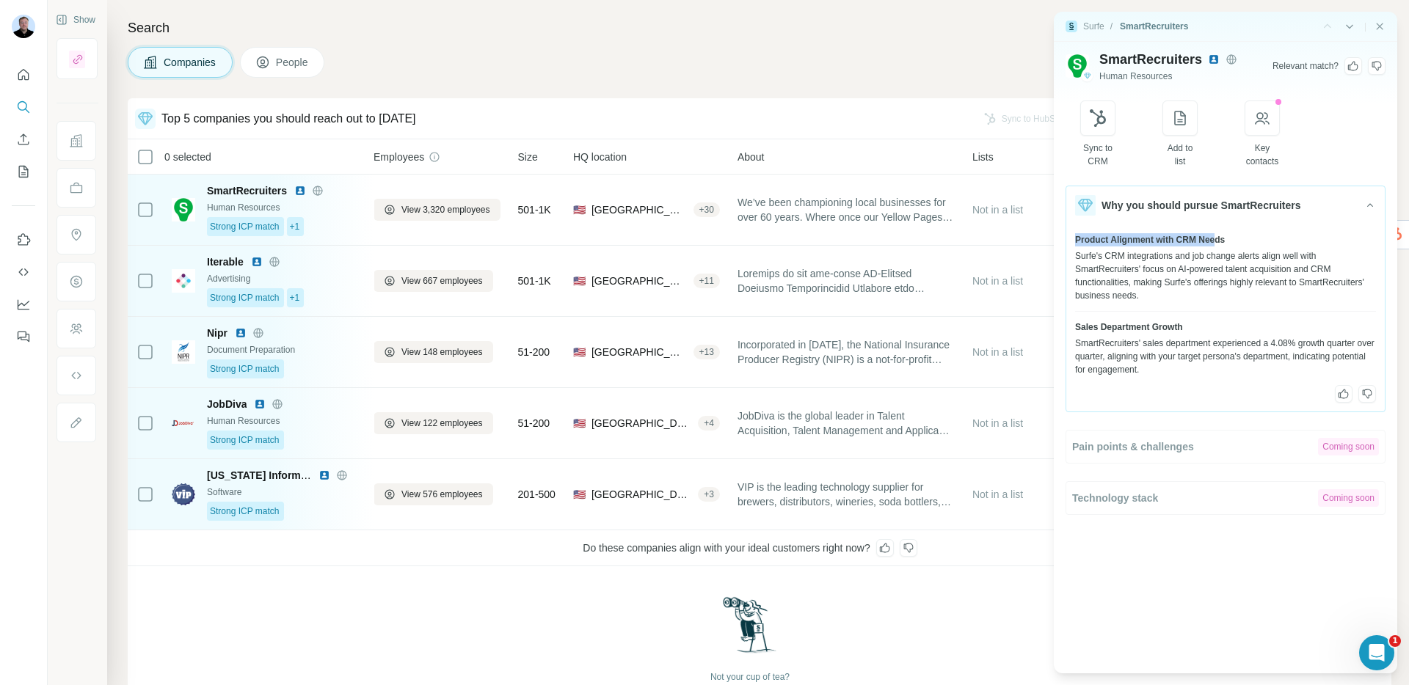
click at [1219, 241] on div "Product Alignment with CRM Needs Surfe's CRM integrations and job change alerts…" at bounding box center [1225, 318] width 318 height 187
click at [1382, 23] on icon "Close side panel" at bounding box center [1380, 26] width 7 height 7
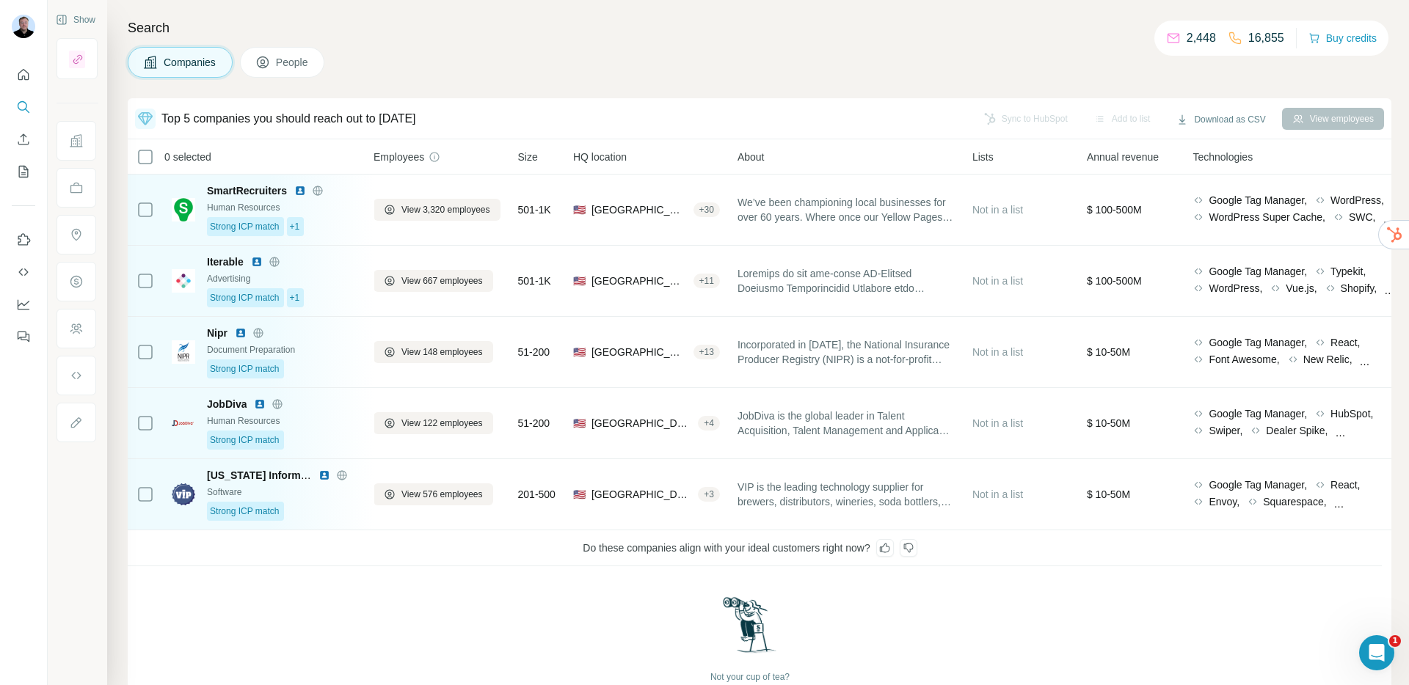
click at [428, 63] on div "Companies People" at bounding box center [760, 62] width 1264 height 31
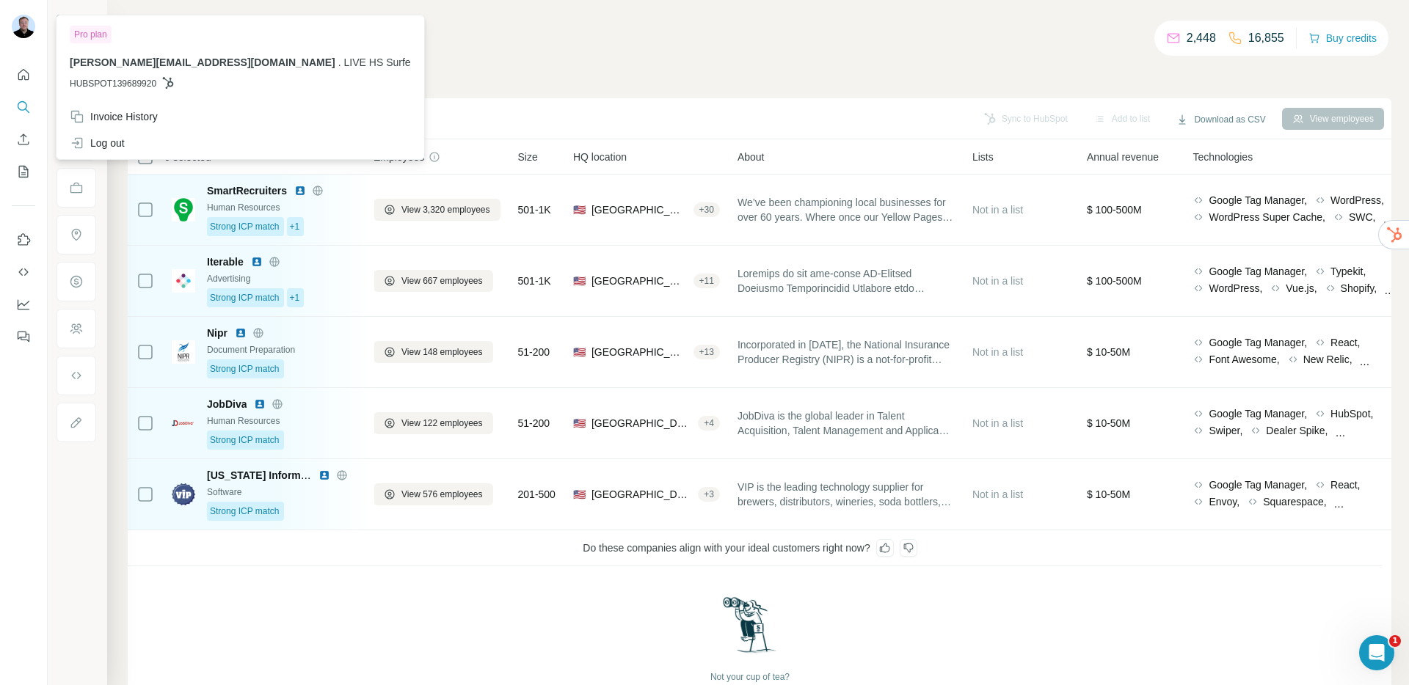
click at [456, 45] on div "Search Companies People Top 5 companies you should reach out to today Sync to H…" at bounding box center [758, 342] width 1302 height 685
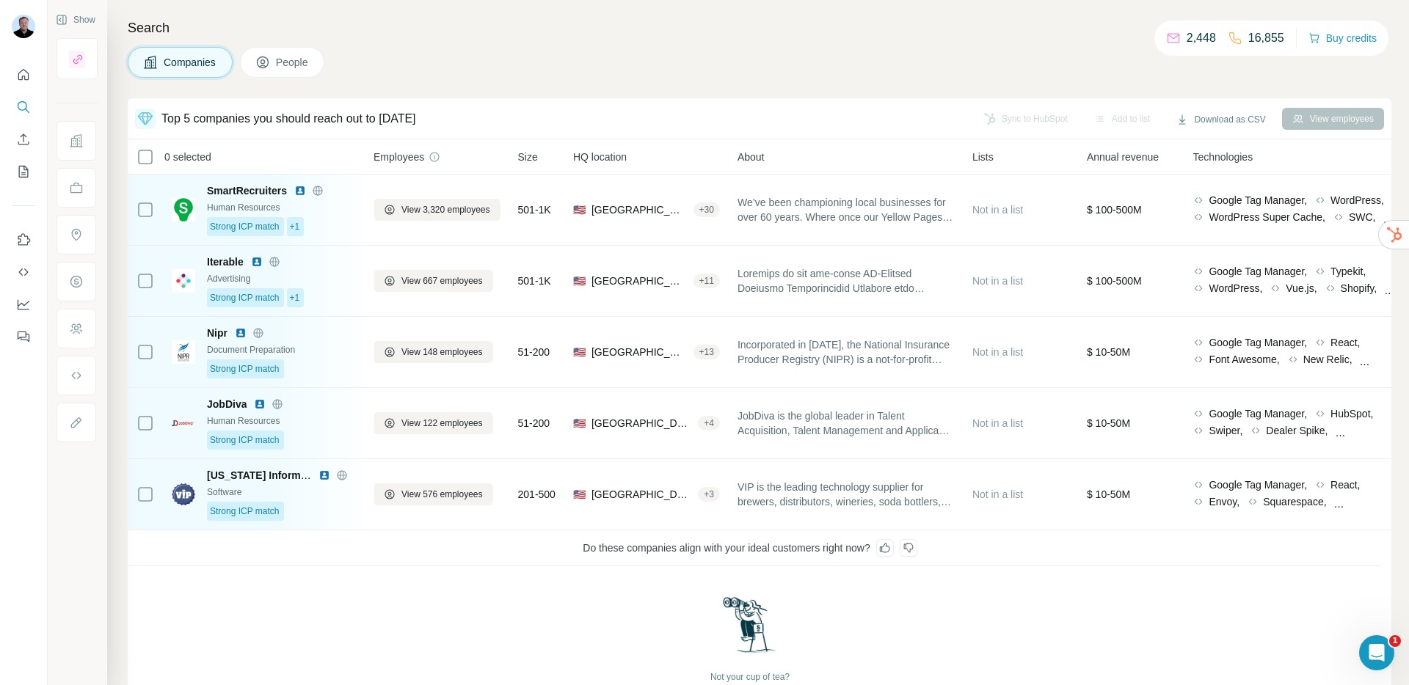
click at [470, 48] on div "Companies People" at bounding box center [760, 62] width 1264 height 31
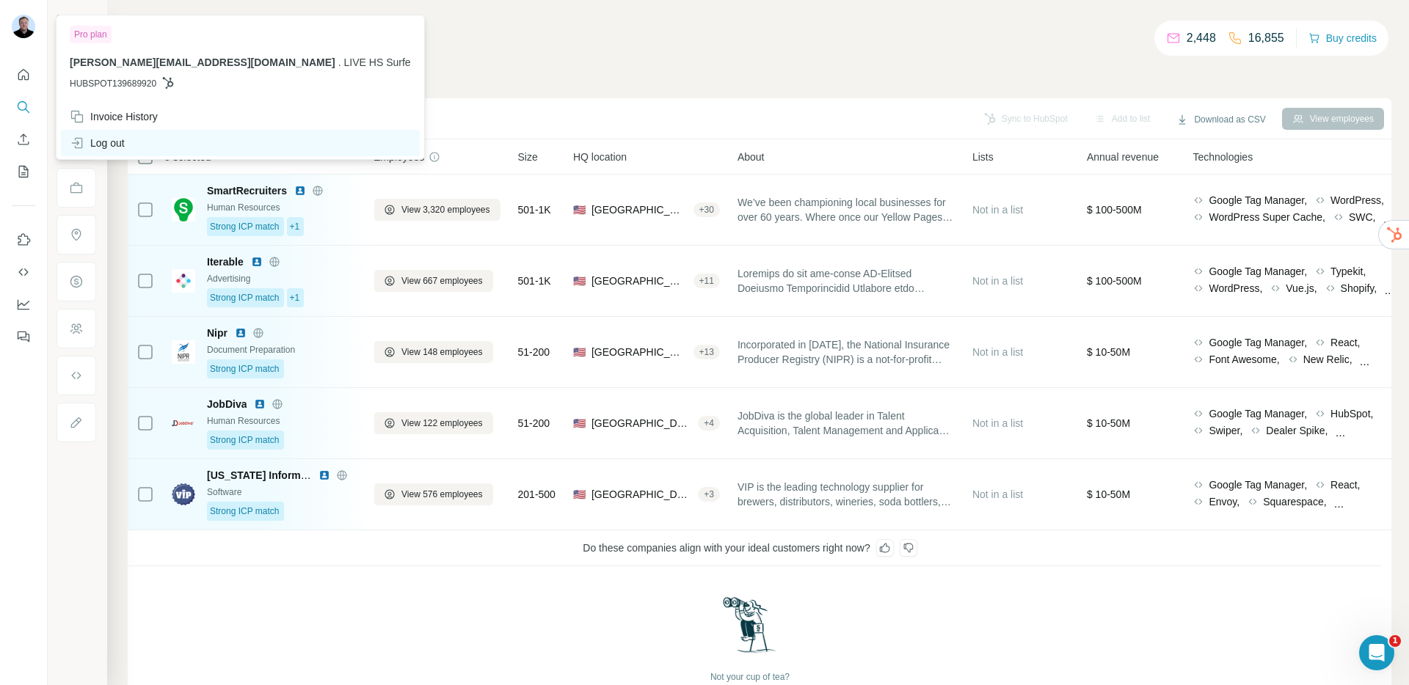
click at [95, 139] on div "Log out" at bounding box center [97, 143] width 55 height 15
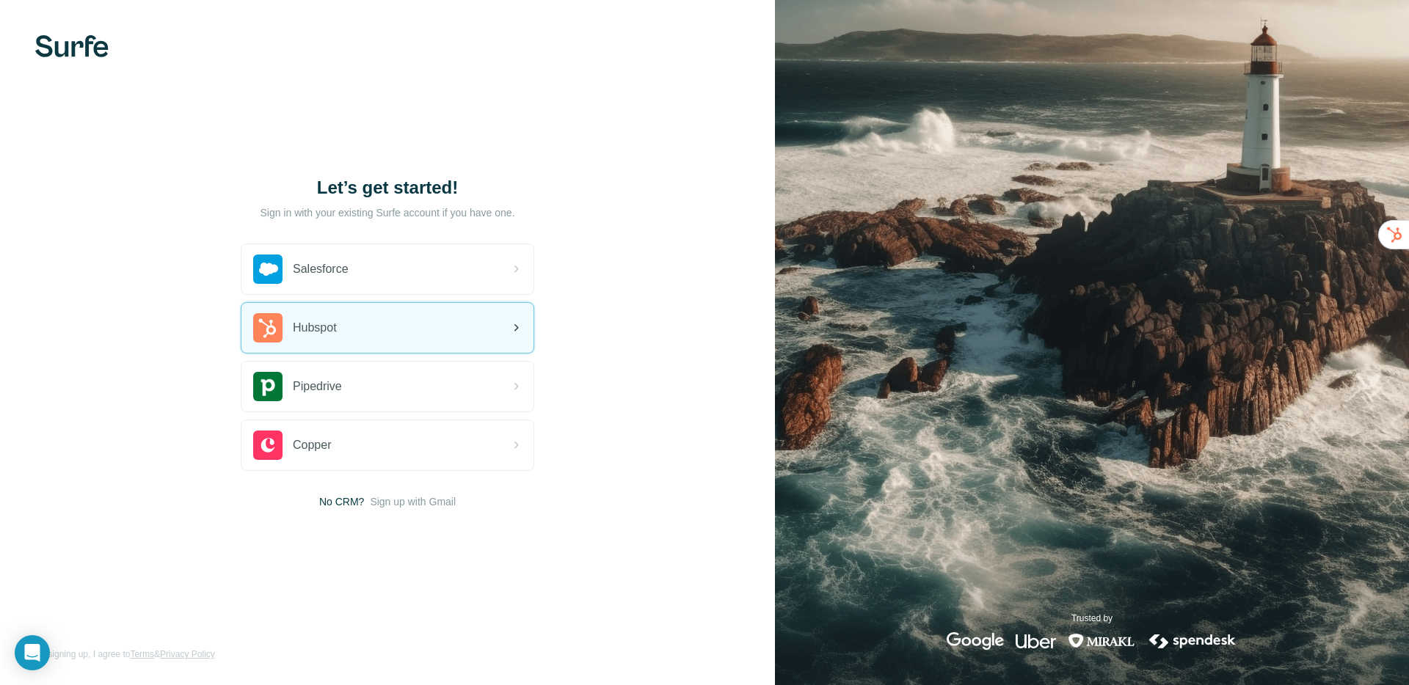
click at [324, 321] on span "Hubspot" at bounding box center [315, 328] width 44 height 18
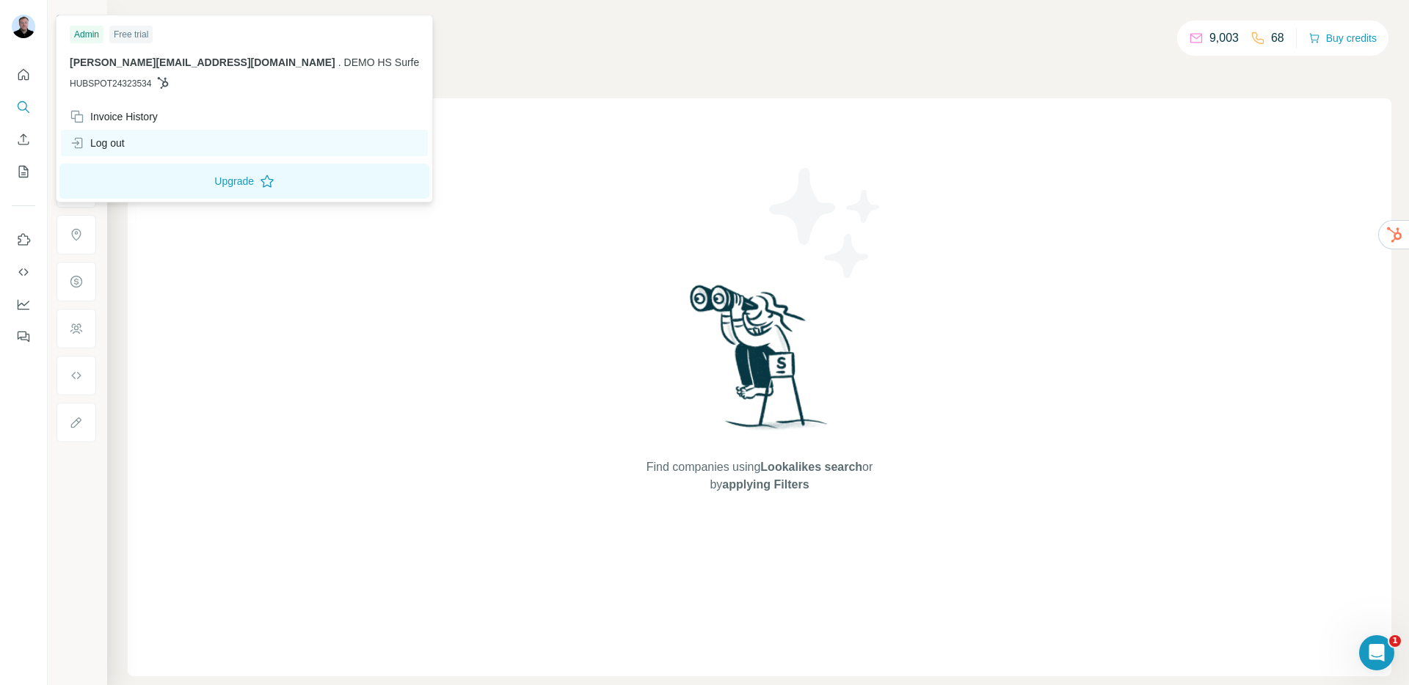
click at [125, 141] on div "Log out" at bounding box center [97, 143] width 55 height 15
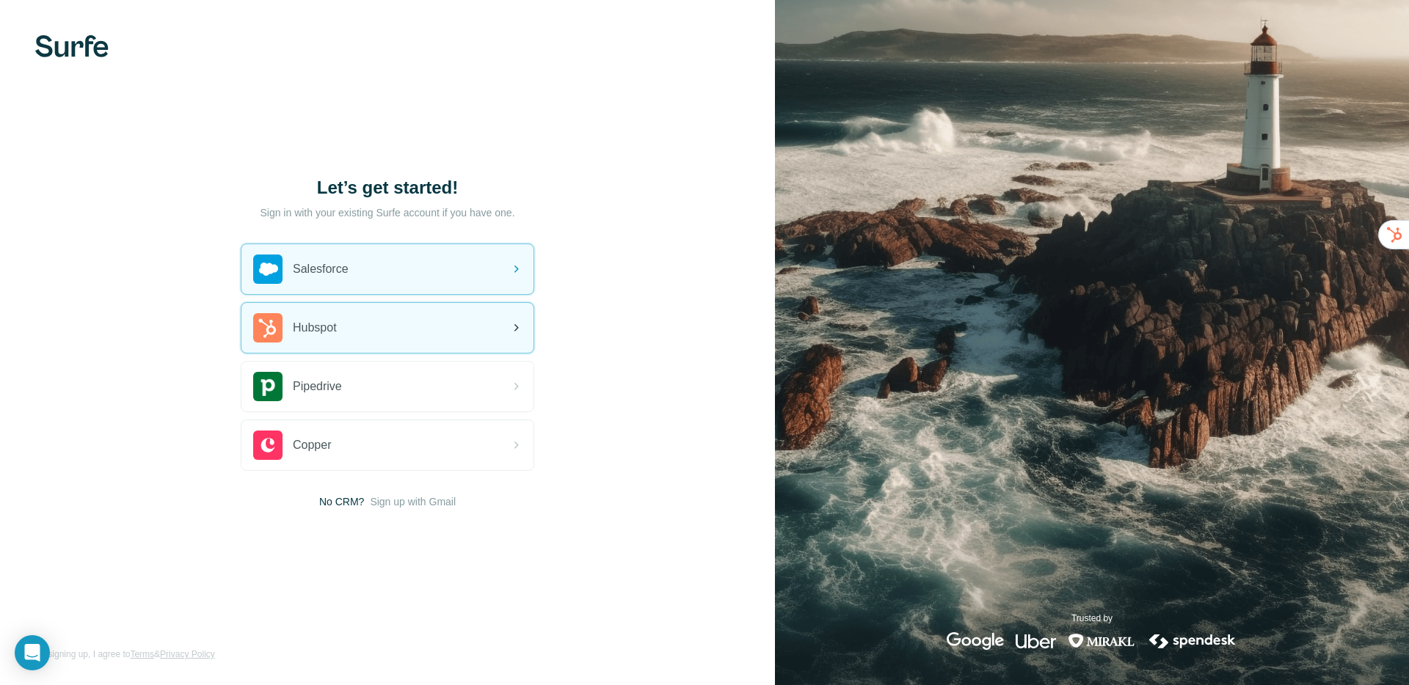
click at [342, 321] on div "Hubspot" at bounding box center [387, 328] width 292 height 50
